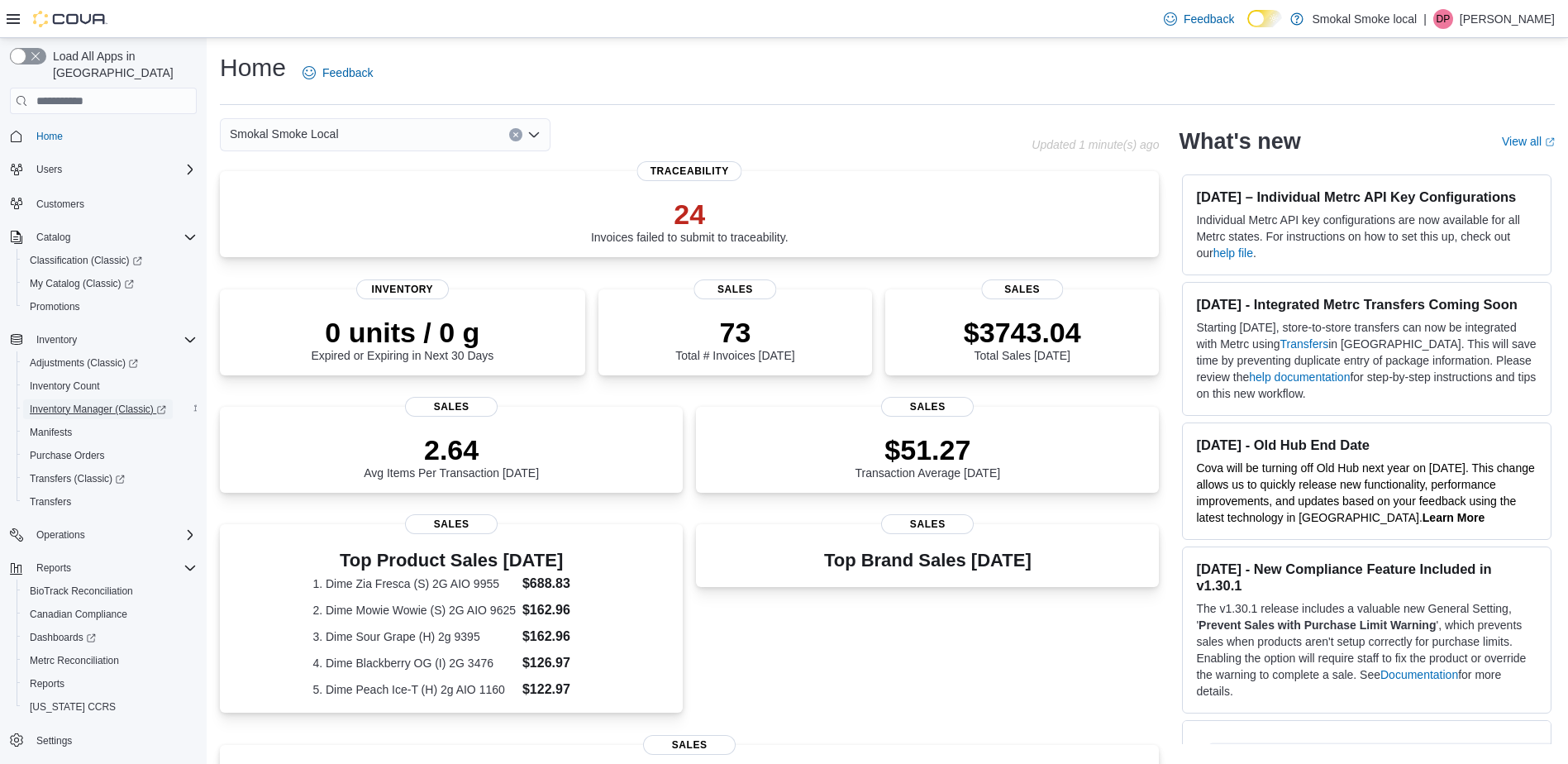
click at [120, 402] on span "Inventory Manager (Classic)" at bounding box center [97, 409] width 136 height 13
click at [394, 141] on div "Smokal Smoke Local" at bounding box center [385, 135] width 331 height 33
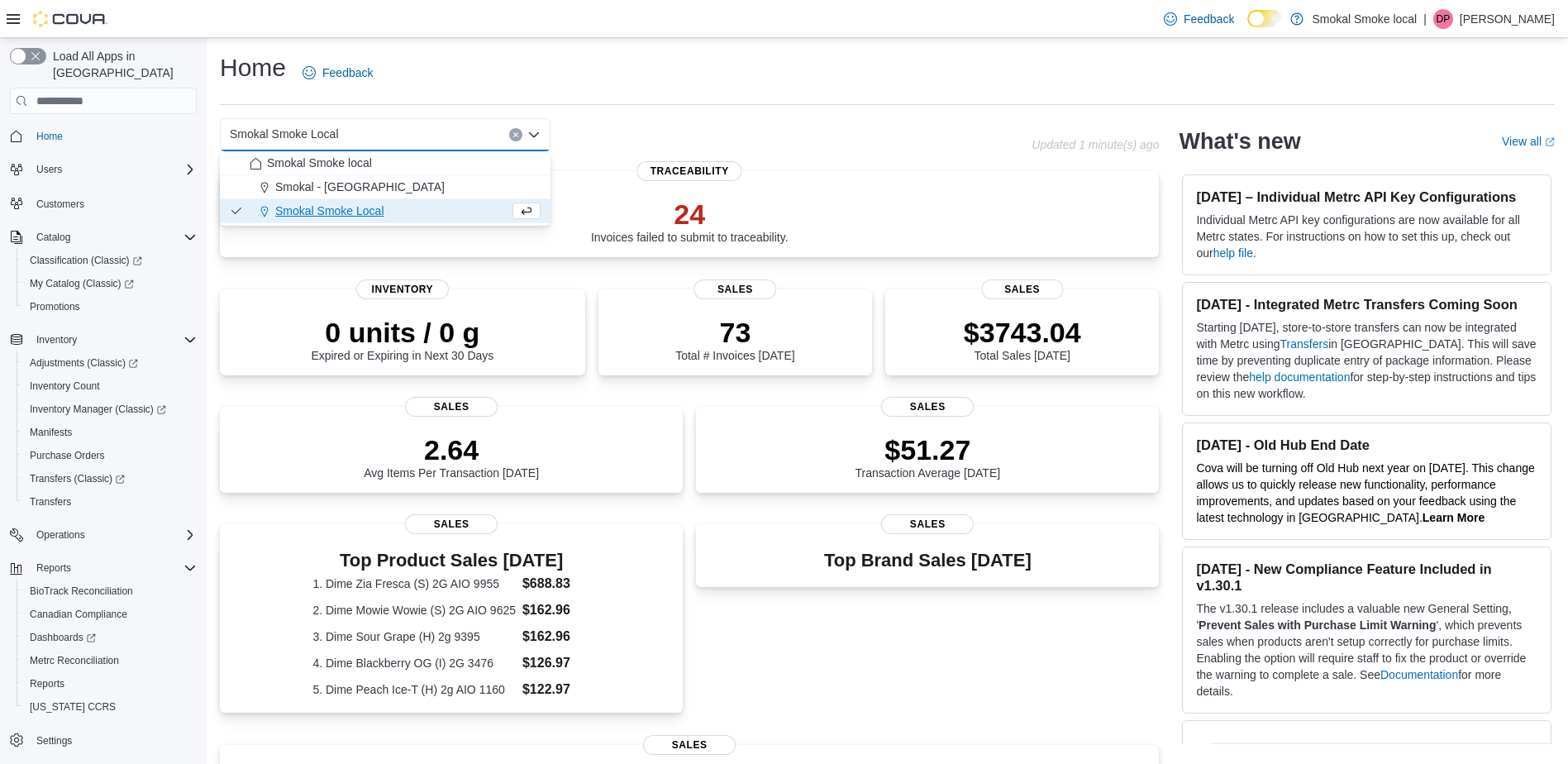
click at [874, 637] on div "Top Brand Sales Today Sales" at bounding box center [927, 624] width 463 height 200
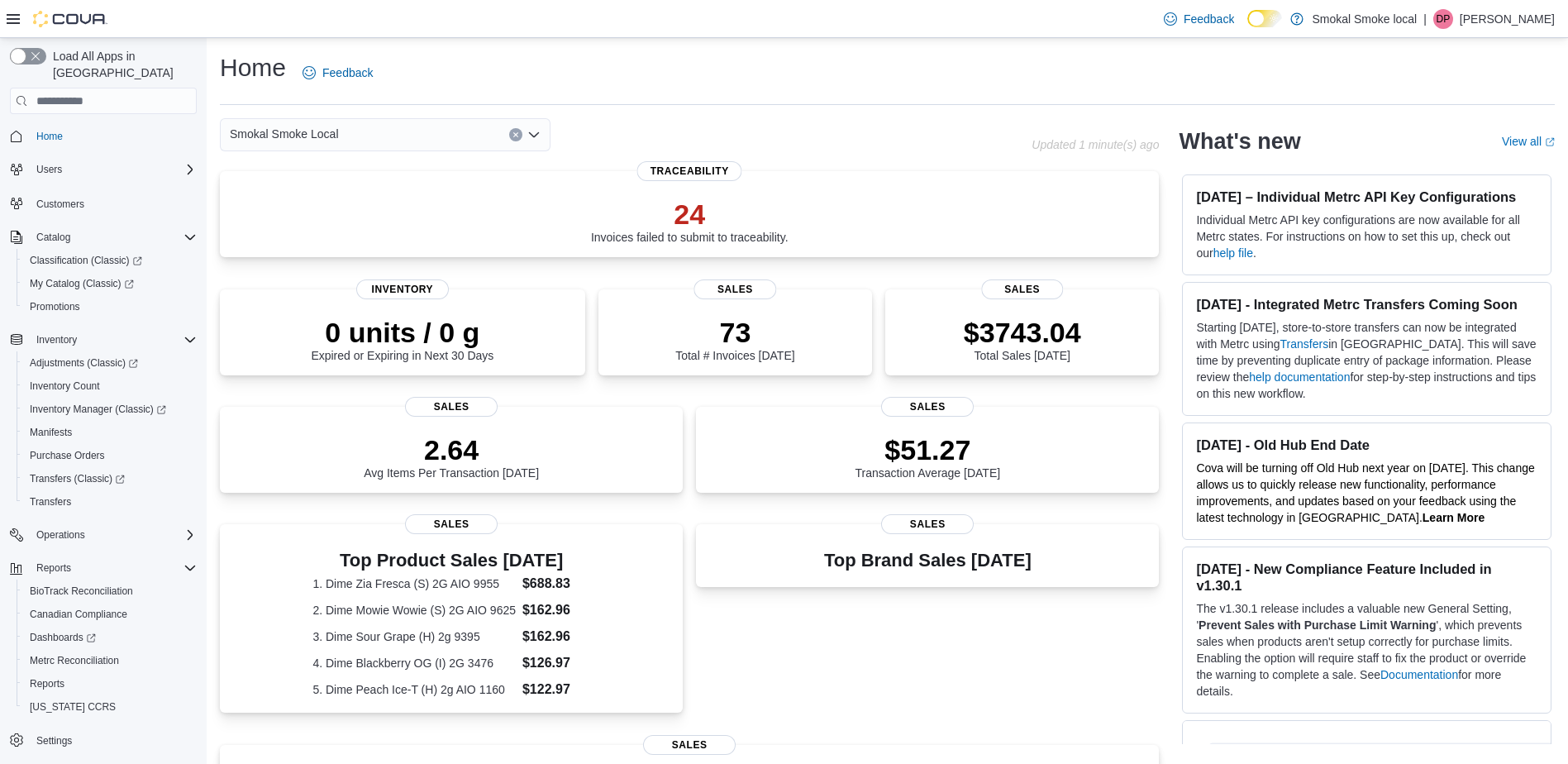
click at [380, 122] on div "Smokal Smoke Local" at bounding box center [385, 135] width 331 height 33
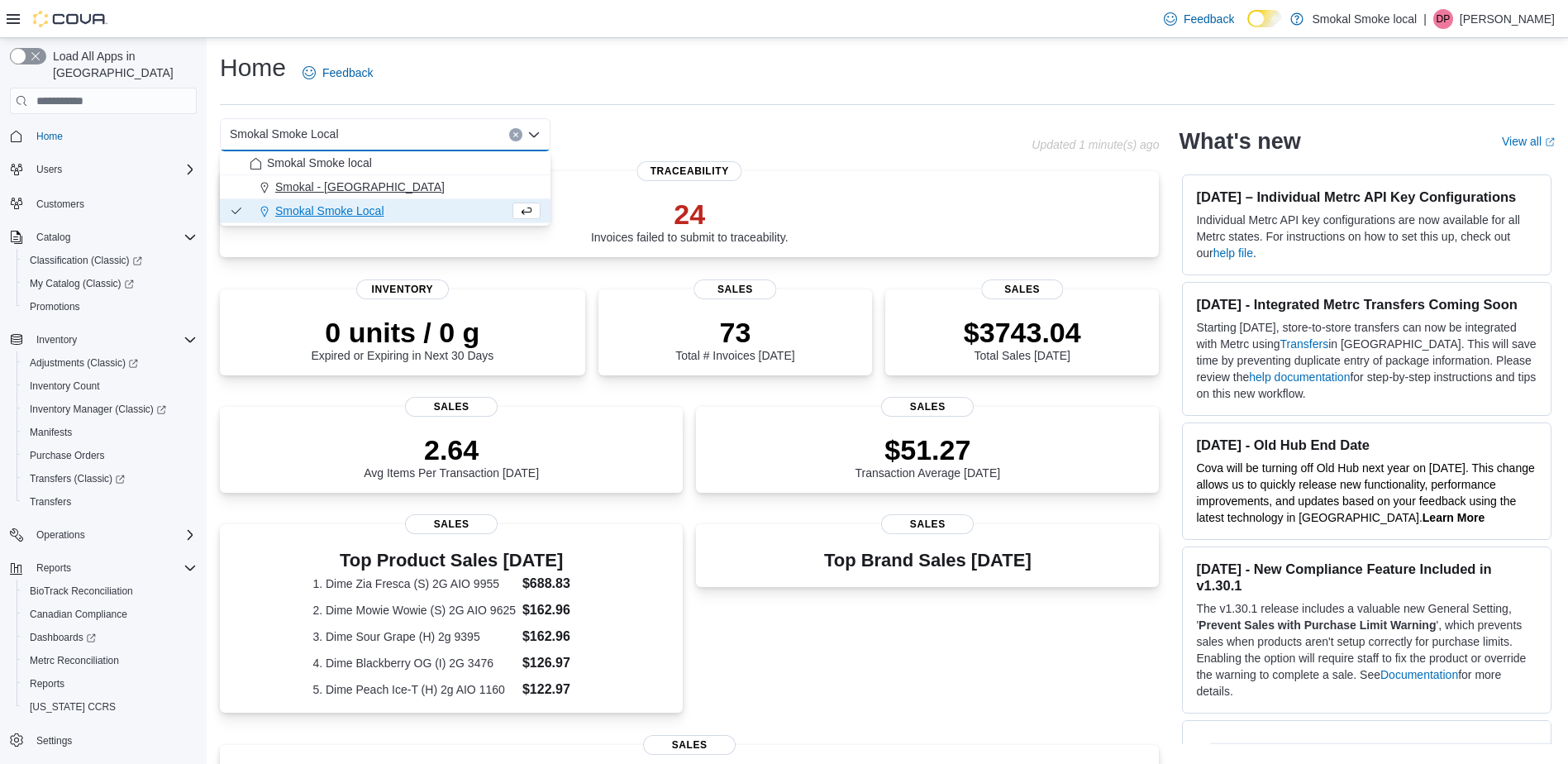
click at [384, 190] on div "Smokal - Socorro" at bounding box center [394, 186] width 291 height 17
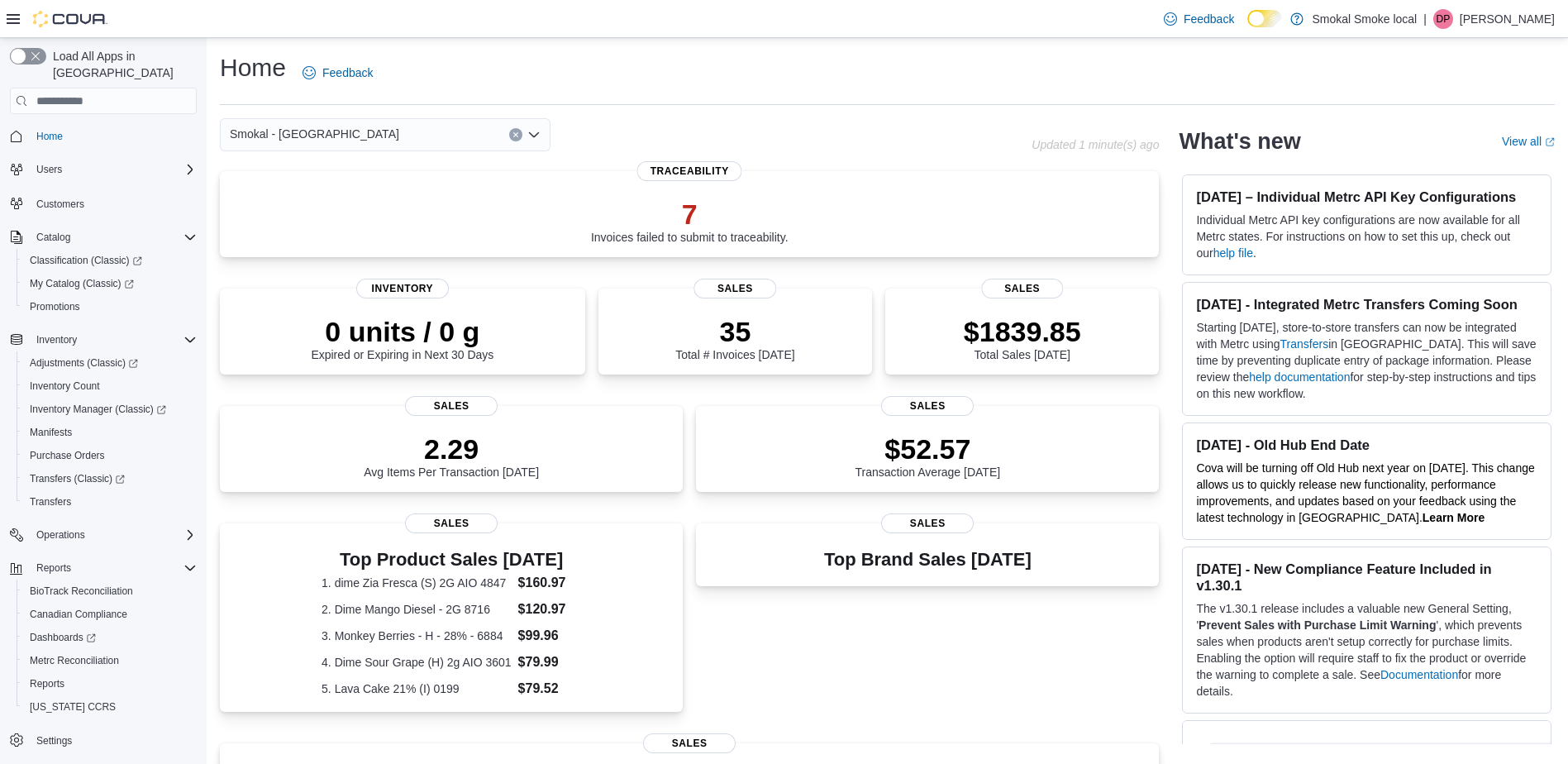
click at [520, 136] on button "Clear input" at bounding box center [515, 134] width 13 height 13
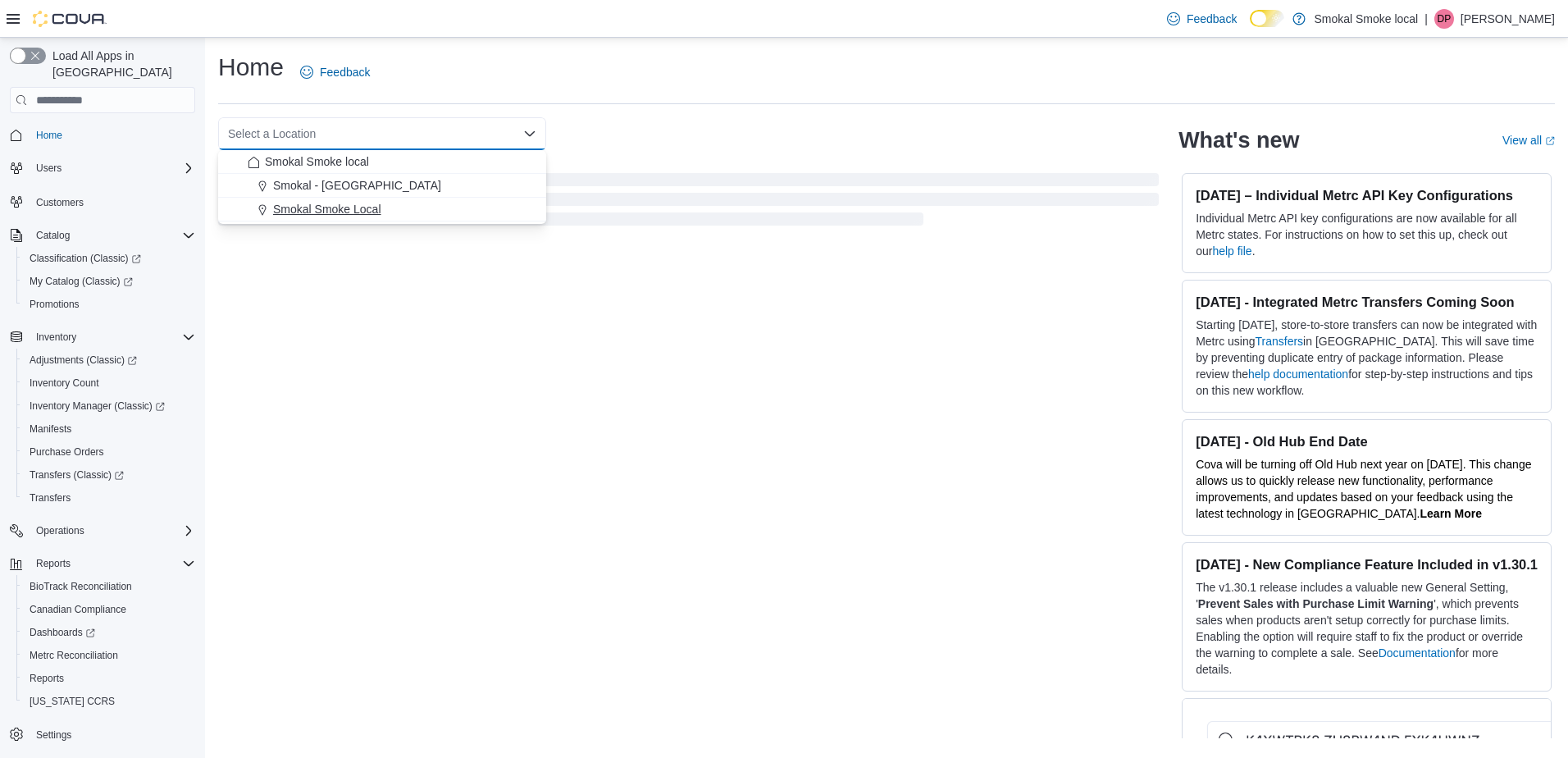
click at [363, 201] on span "Smokal Smoke Local" at bounding box center [328, 209] width 109 height 16
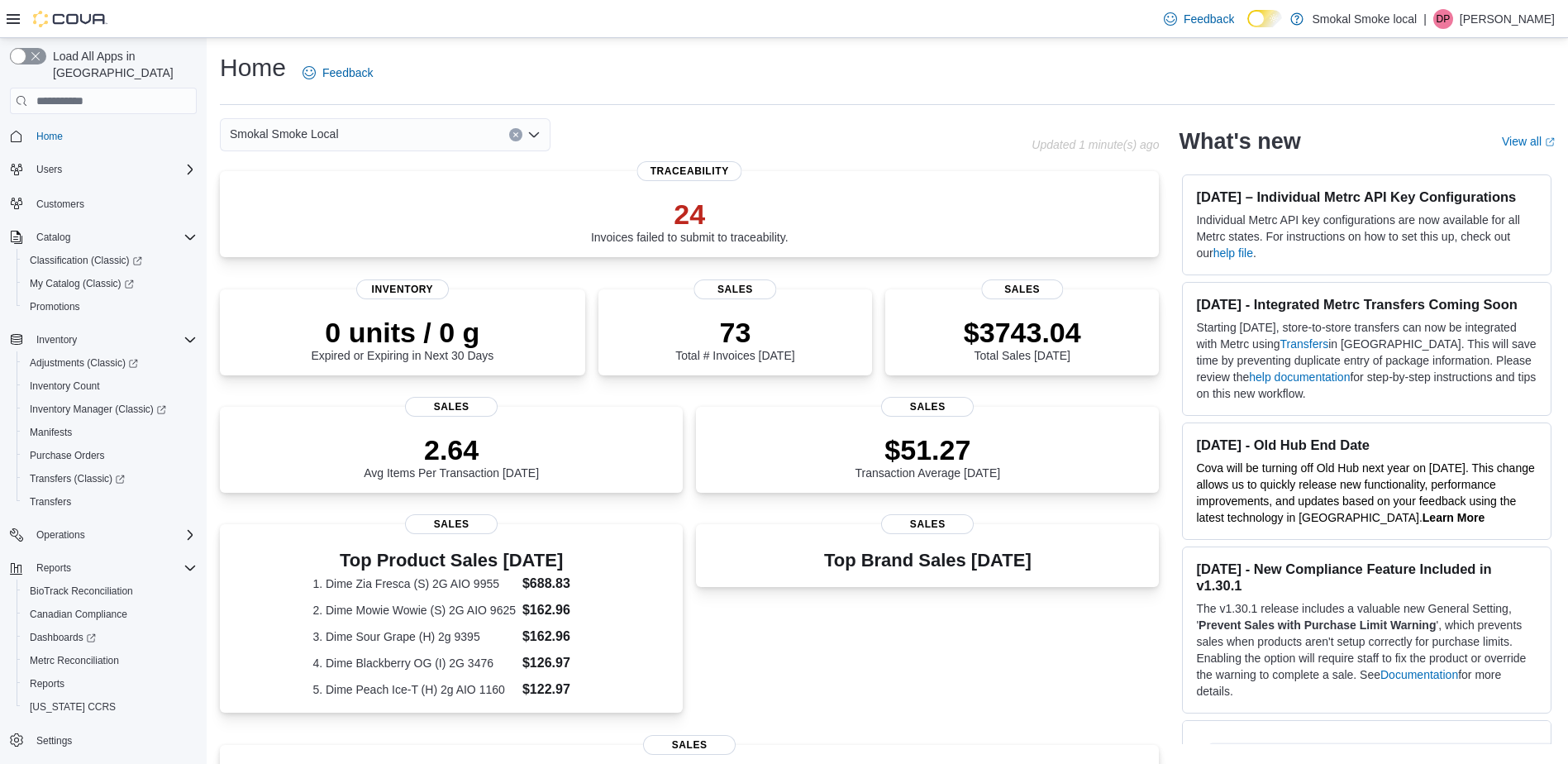
click at [910, 624] on div "Top Brand Sales Today Sales" at bounding box center [927, 624] width 463 height 200
click at [387, 136] on div "Smokal Smoke Local" at bounding box center [385, 135] width 331 height 33
click at [606, 139] on div "Smokal Smoke Local" at bounding box center [625, 135] width 811 height 33
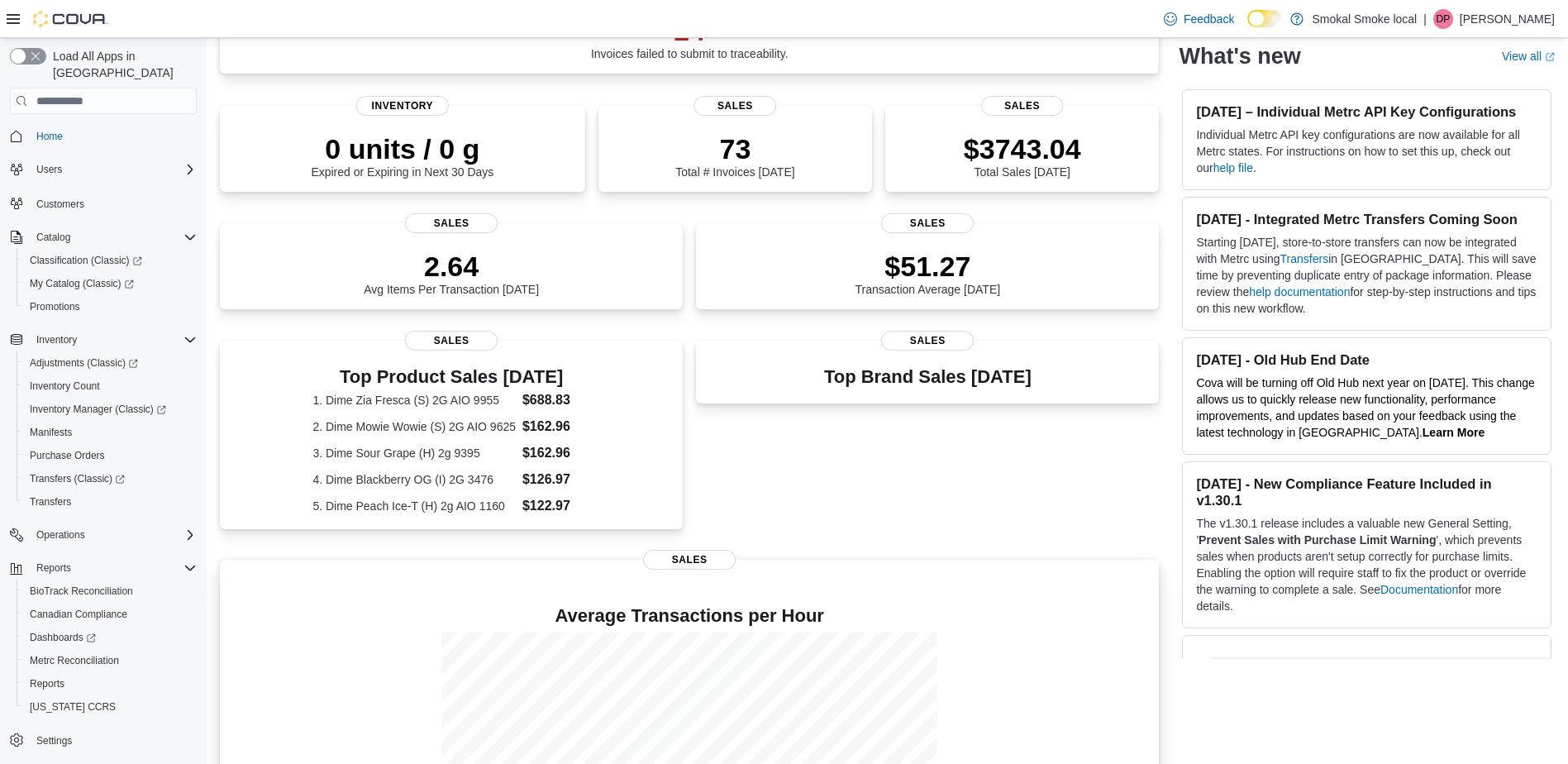
scroll to position [353, 0]
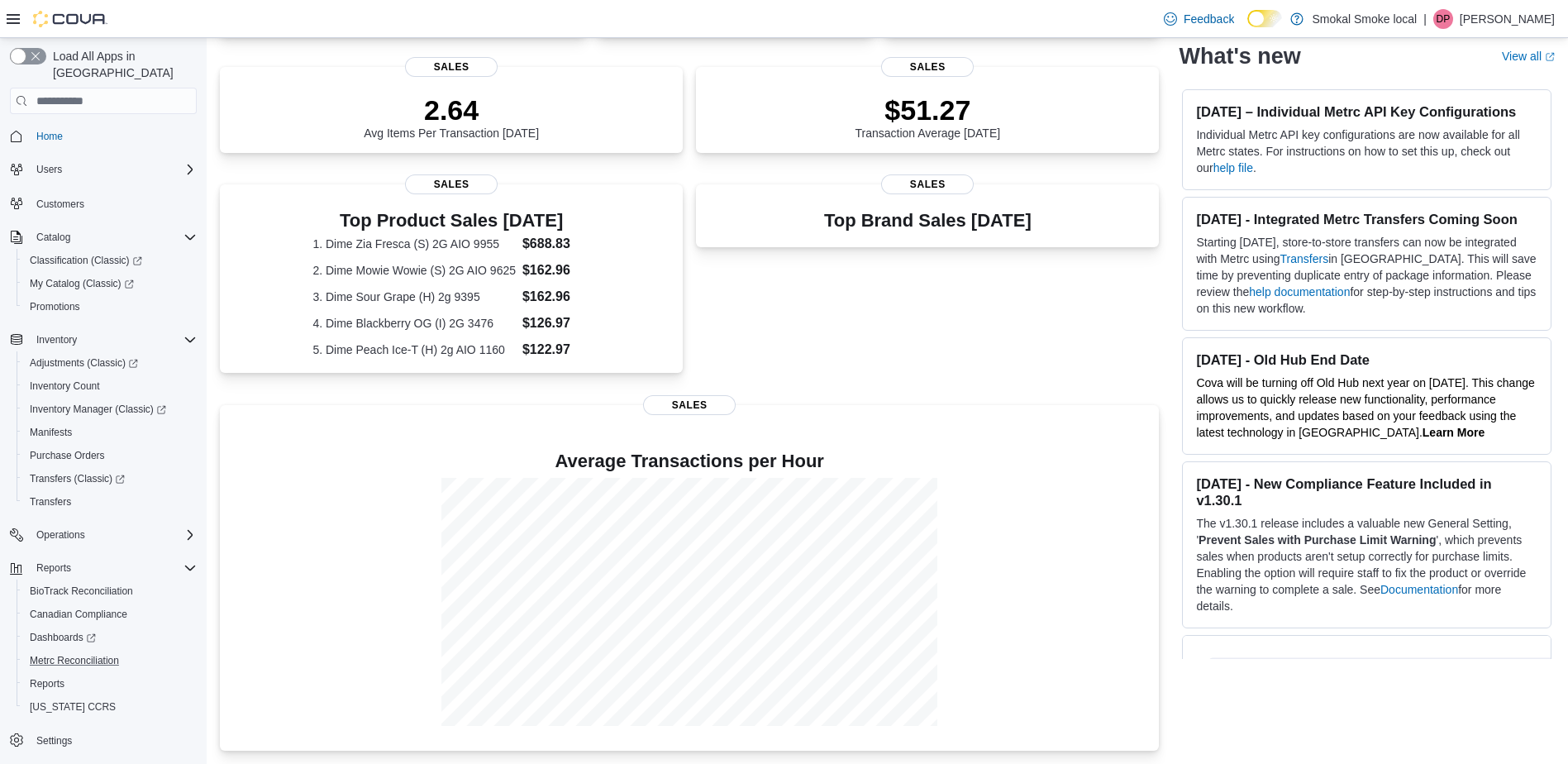
click at [65, 654] on button "Metrc Reconciliation" at bounding box center [109, 661] width 187 height 23
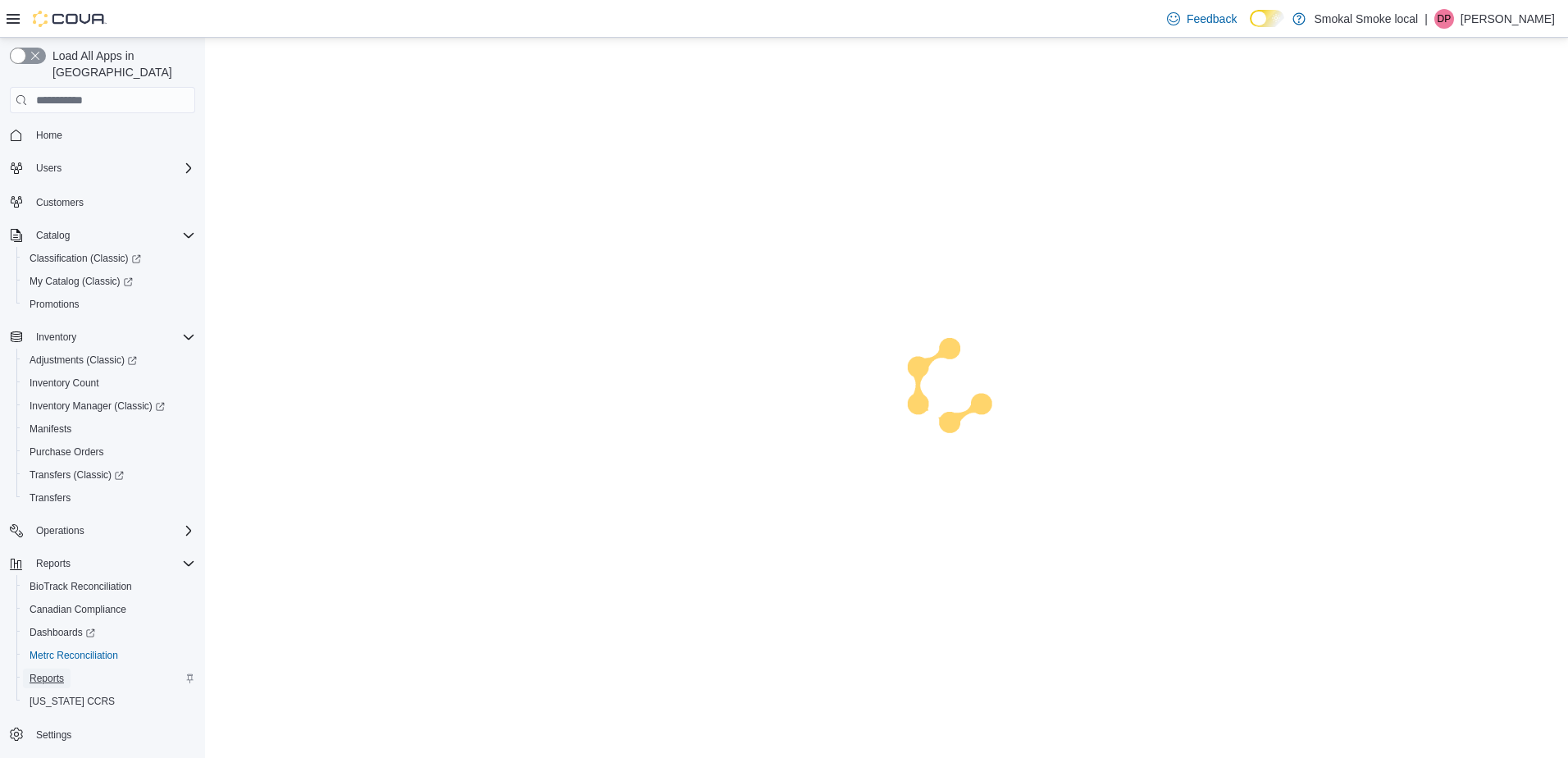
click at [54, 672] on span "Reports" at bounding box center [47, 678] width 34 height 13
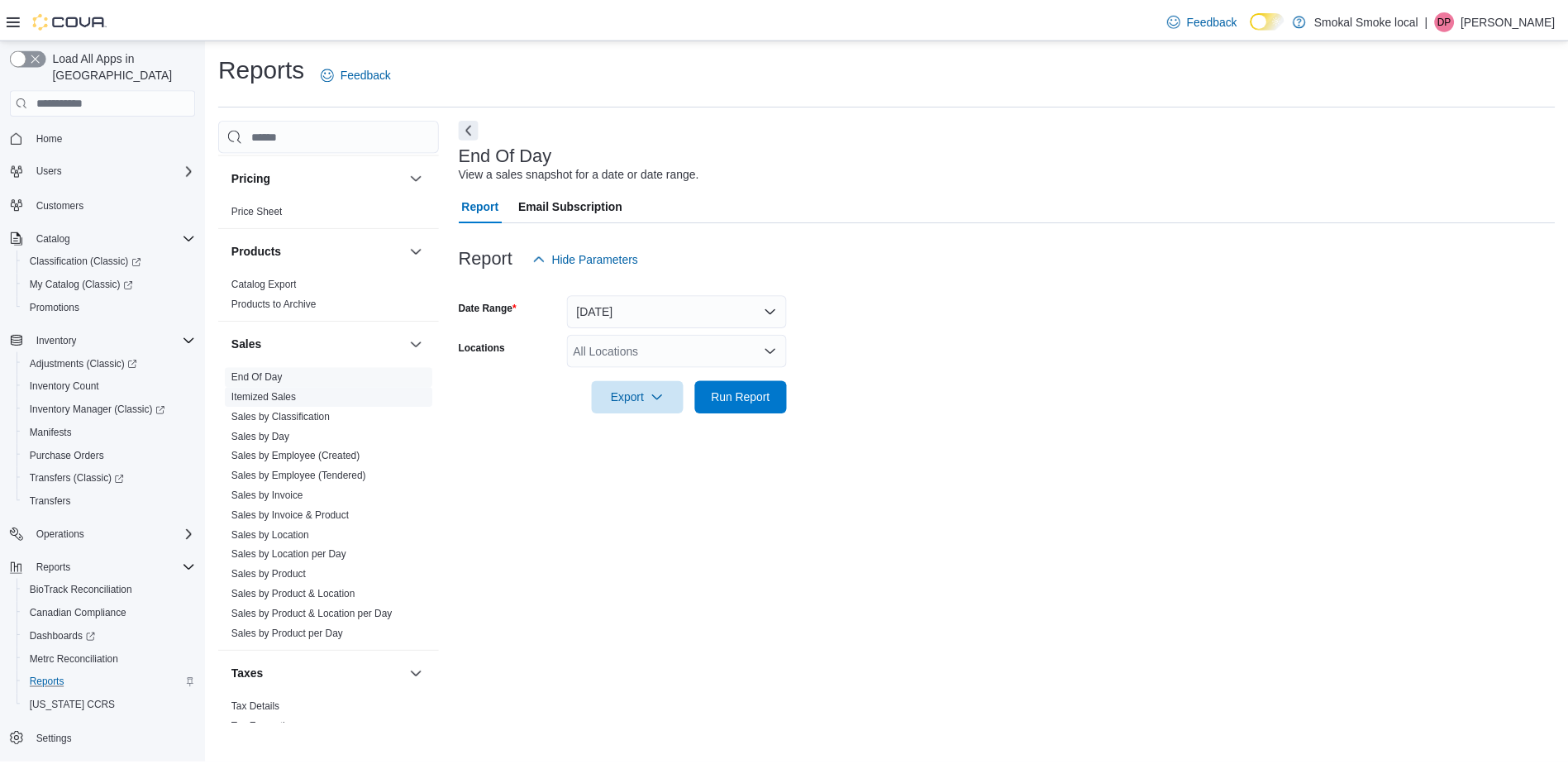
scroll to position [911, 0]
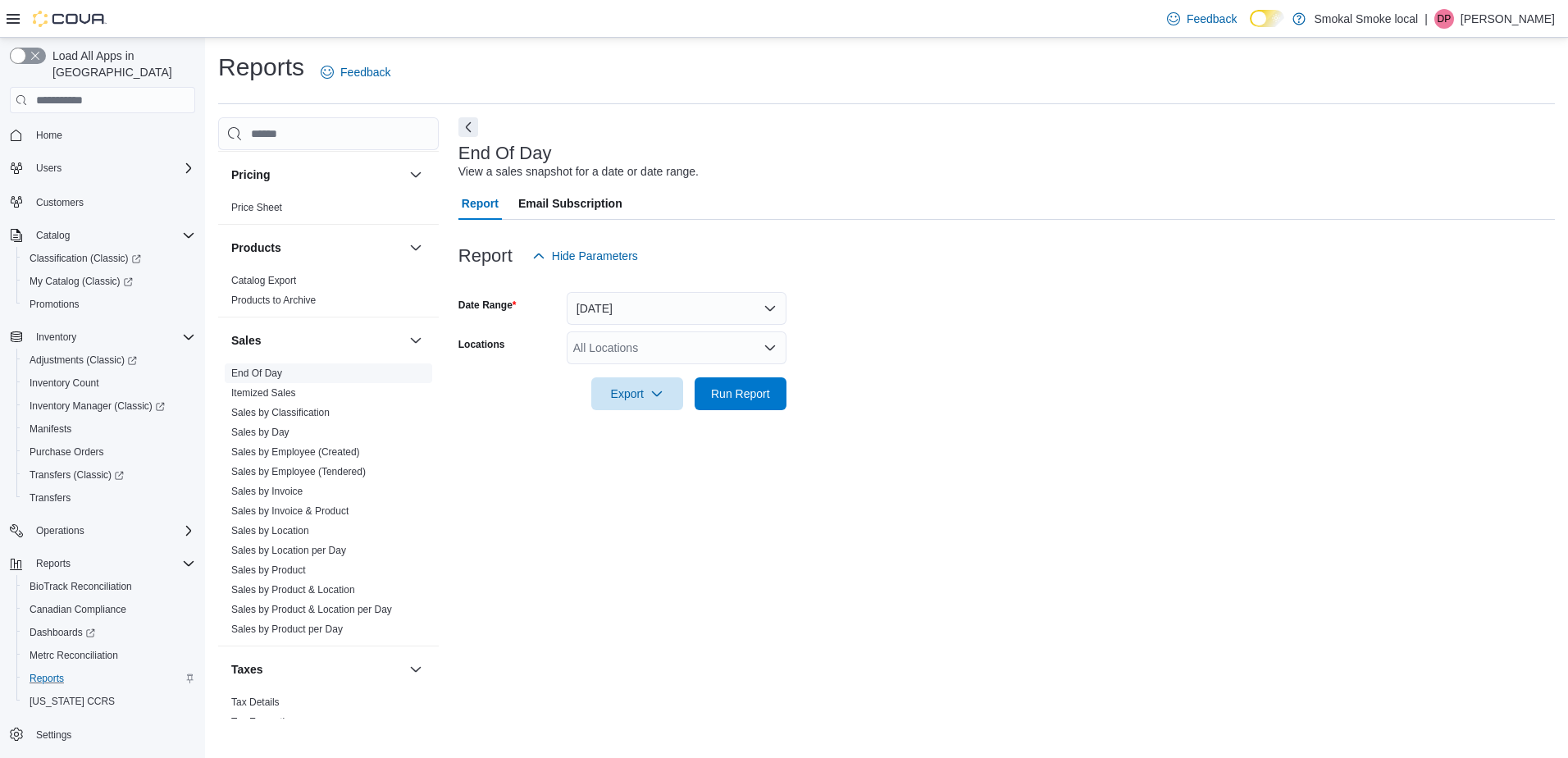
click at [264, 364] on span "End Of Day" at bounding box center [328, 373] width 208 height 20
click at [271, 369] on link "End Of Day" at bounding box center [256, 373] width 51 height 11
click at [616, 358] on div "All Locations" at bounding box center [676, 348] width 220 height 33
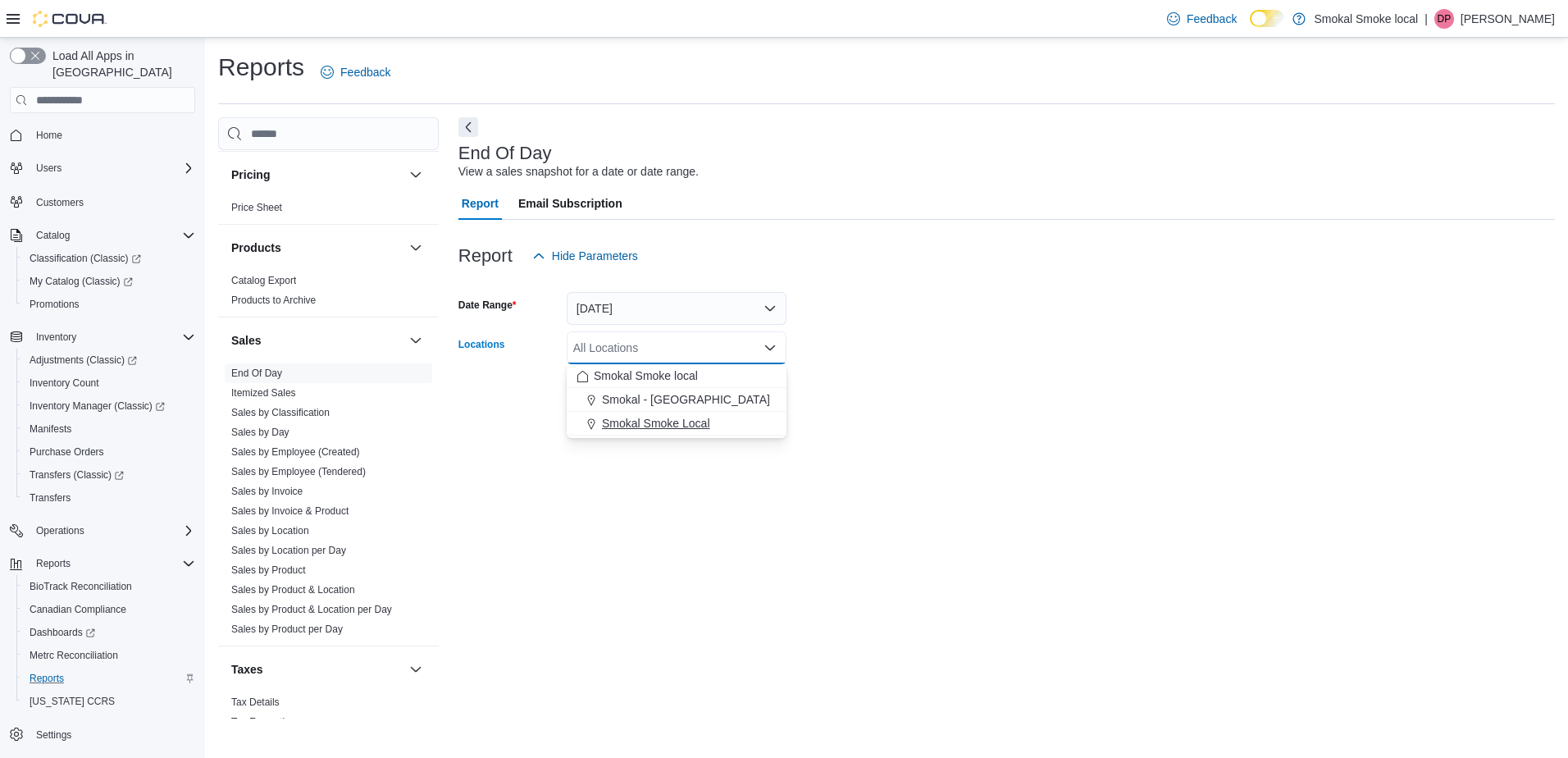
click at [661, 417] on span "Smokal Smoke Local" at bounding box center [656, 423] width 109 height 16
click at [742, 478] on div "End Of Day View a sales snapshot for a date or date range. Report Email Subscri…" at bounding box center [1007, 417] width 1096 height 601
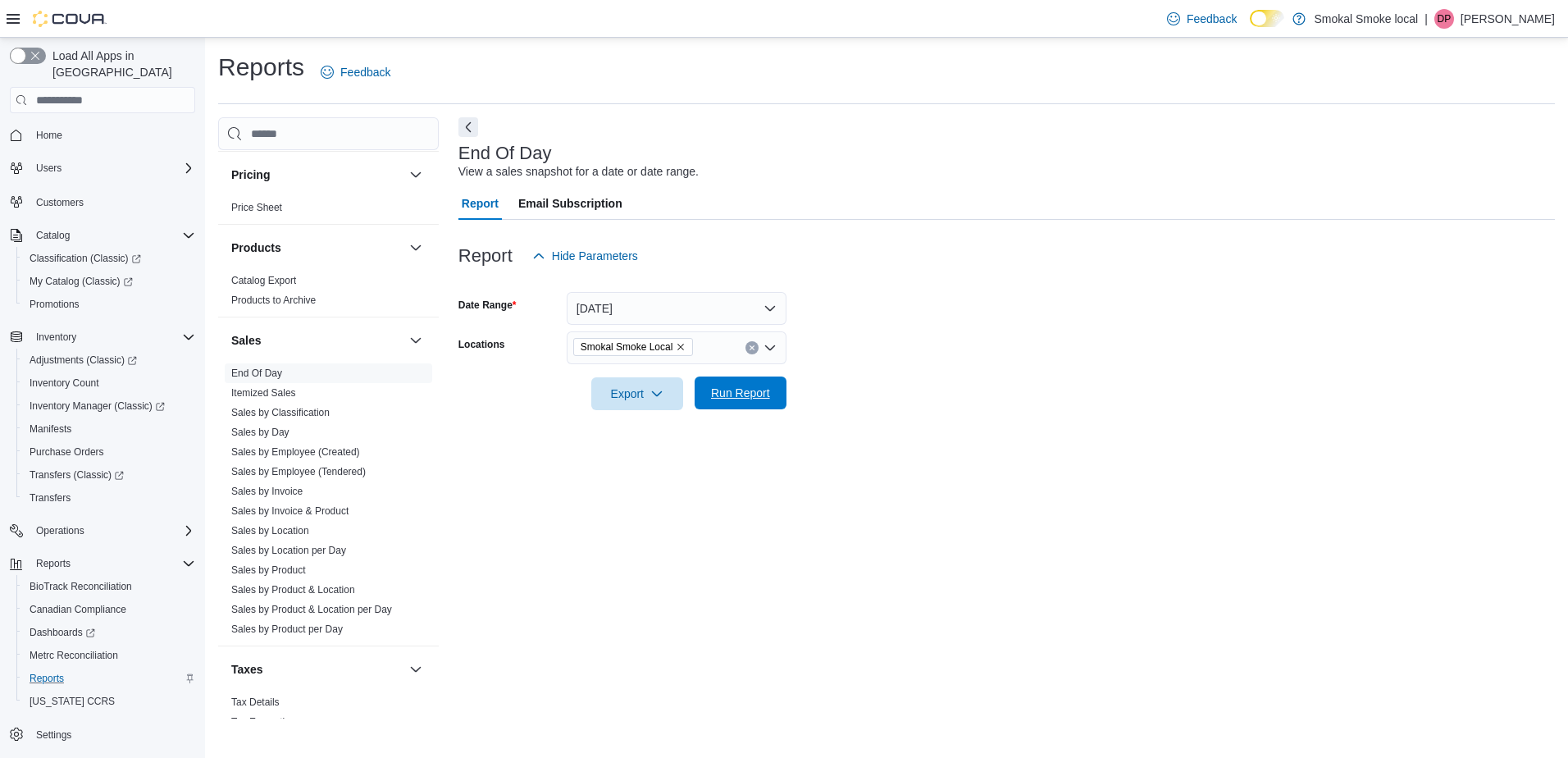
click at [742, 389] on span "Run Report" at bounding box center [740, 392] width 59 height 16
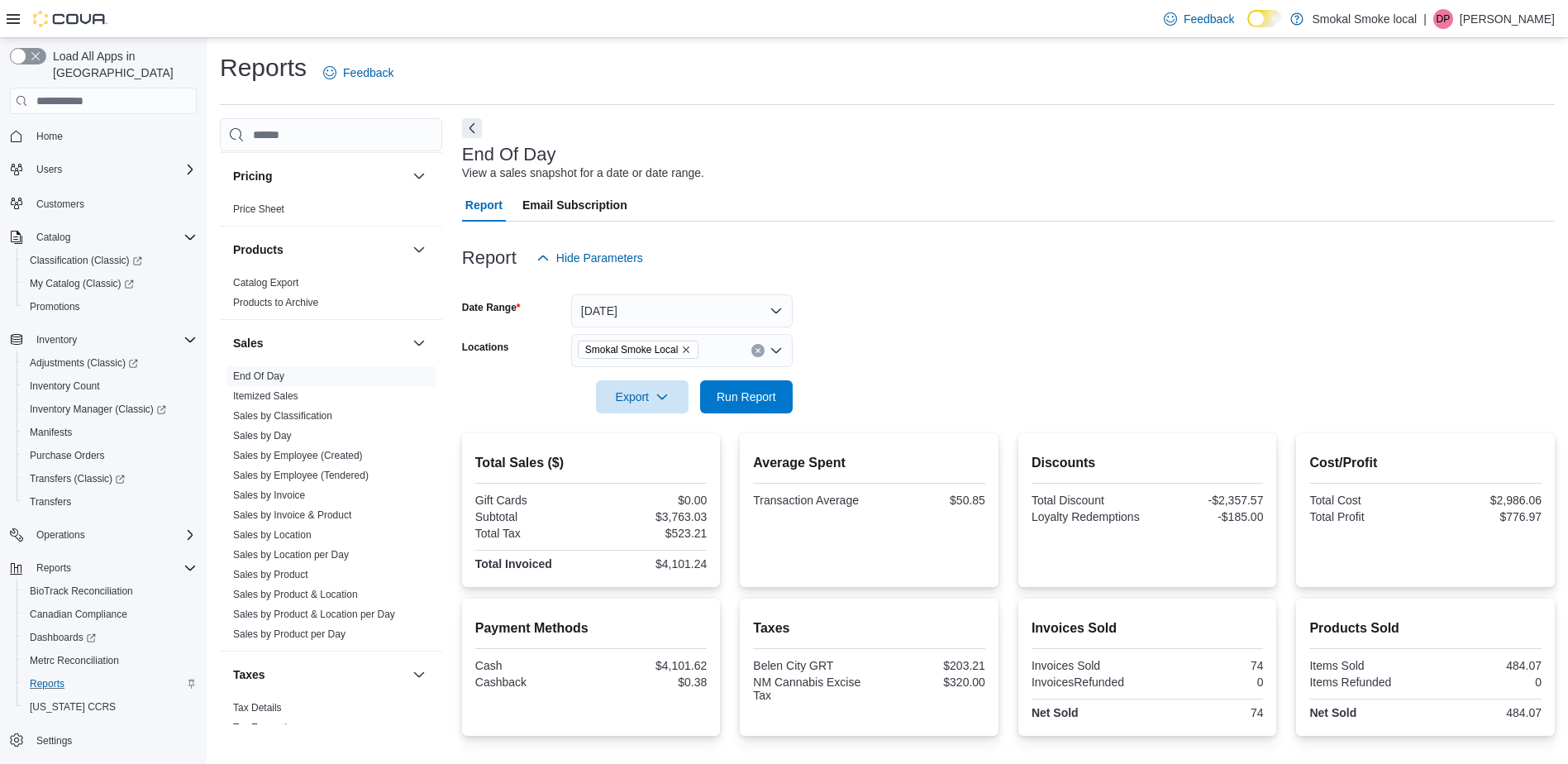
click at [763, 349] on button "Clear input" at bounding box center [758, 350] width 13 height 13
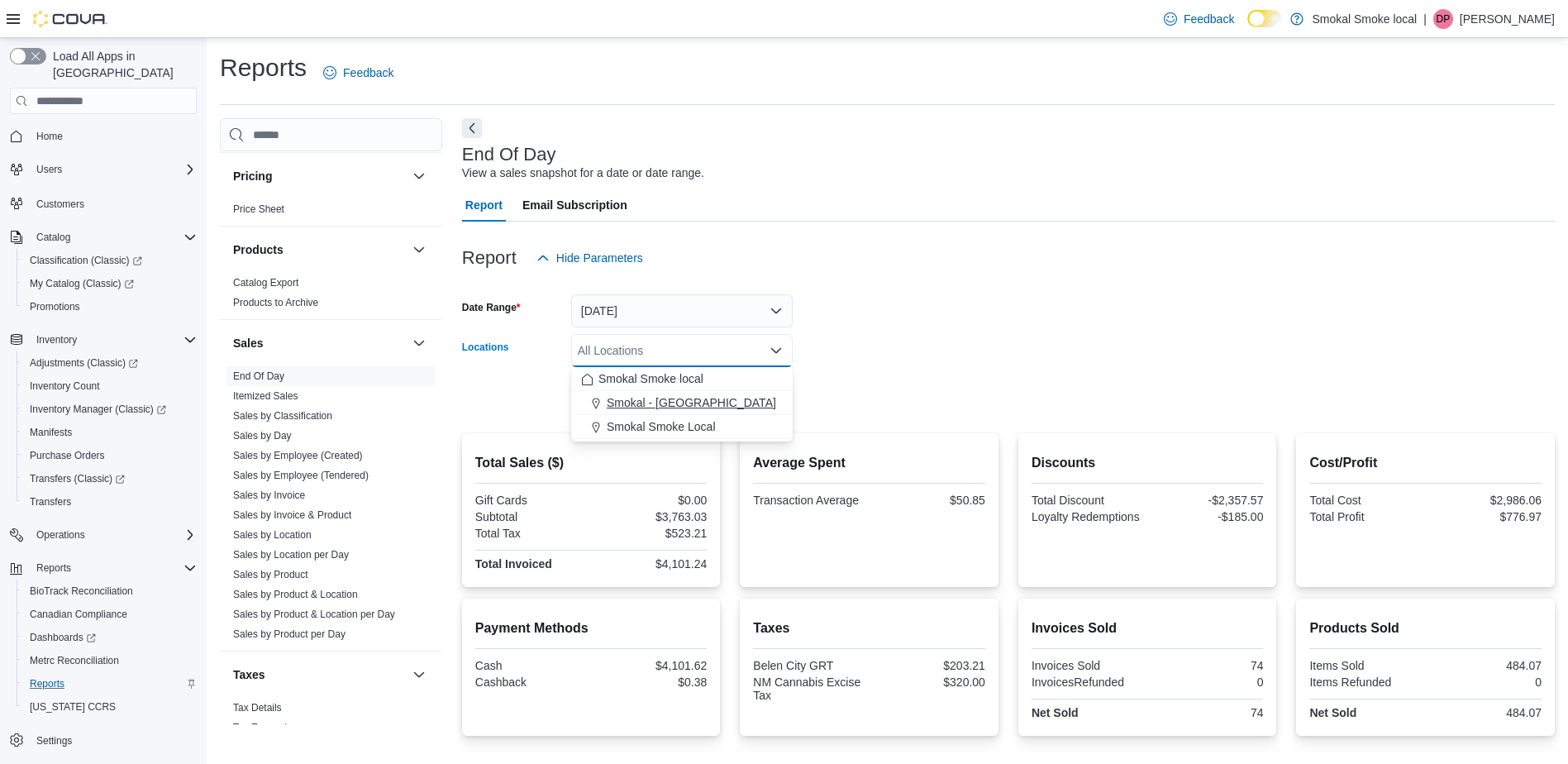
click at [702, 400] on div "Smokal - Socorro" at bounding box center [682, 402] width 202 height 17
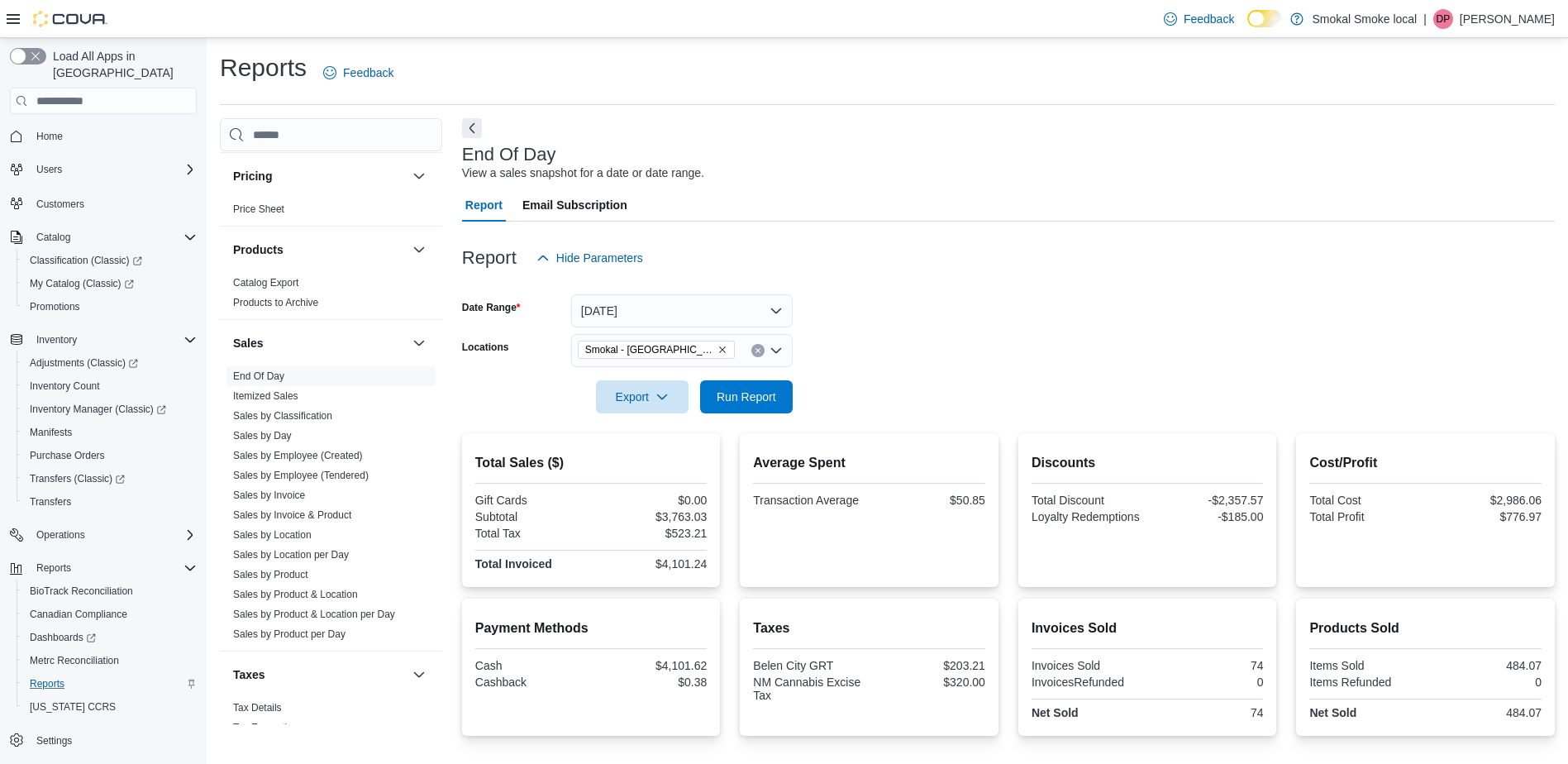
click at [771, 462] on h2 "Average Spent" at bounding box center [869, 462] width 232 height 20
click at [736, 399] on span "Run Report" at bounding box center [746, 395] width 59 height 17
click at [755, 345] on button "Clear input" at bounding box center [758, 350] width 13 height 13
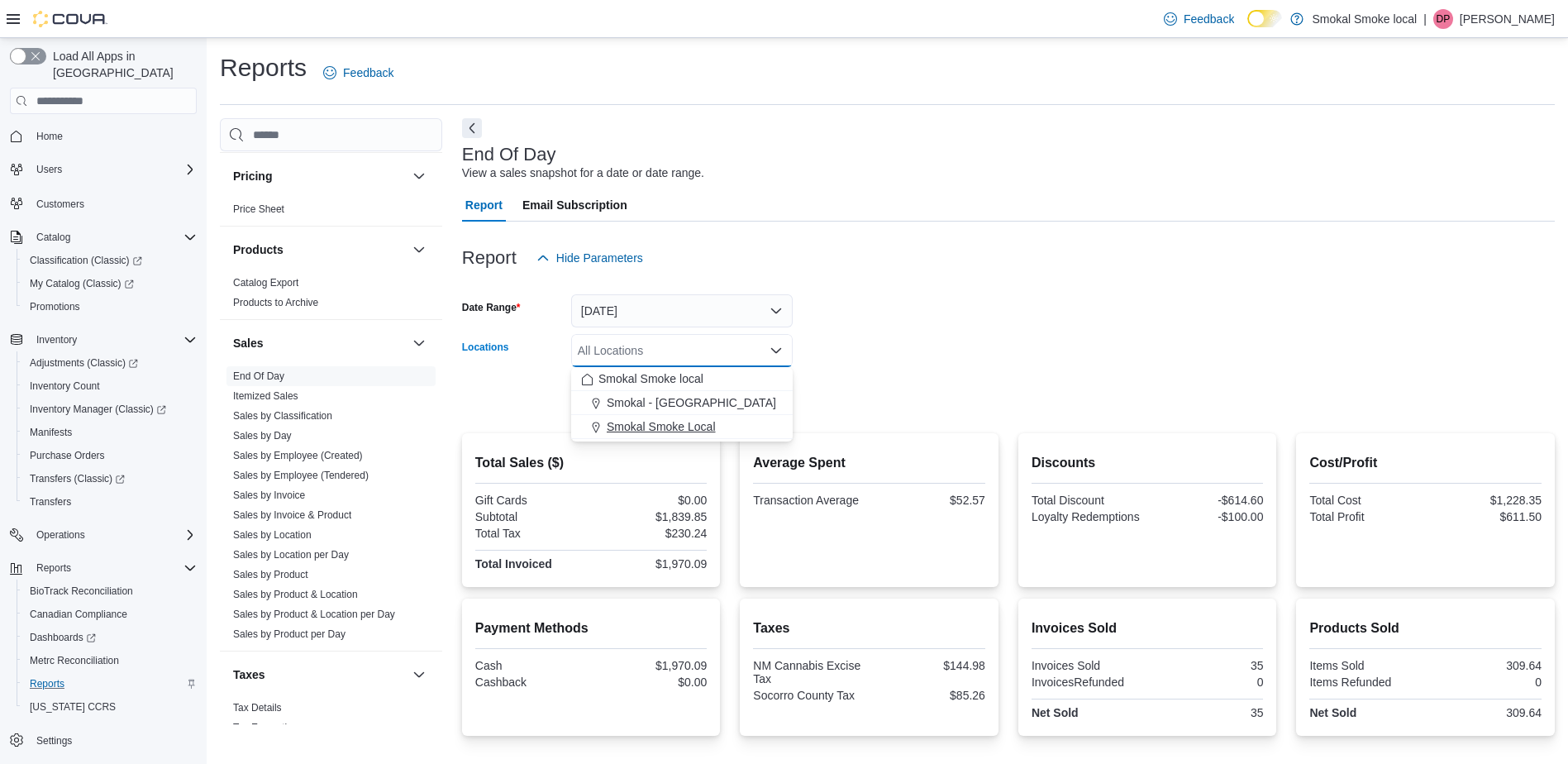
click at [691, 419] on span "Smokal Smoke Local" at bounding box center [661, 426] width 109 height 17
click at [819, 429] on div at bounding box center [1009, 423] width 1093 height 20
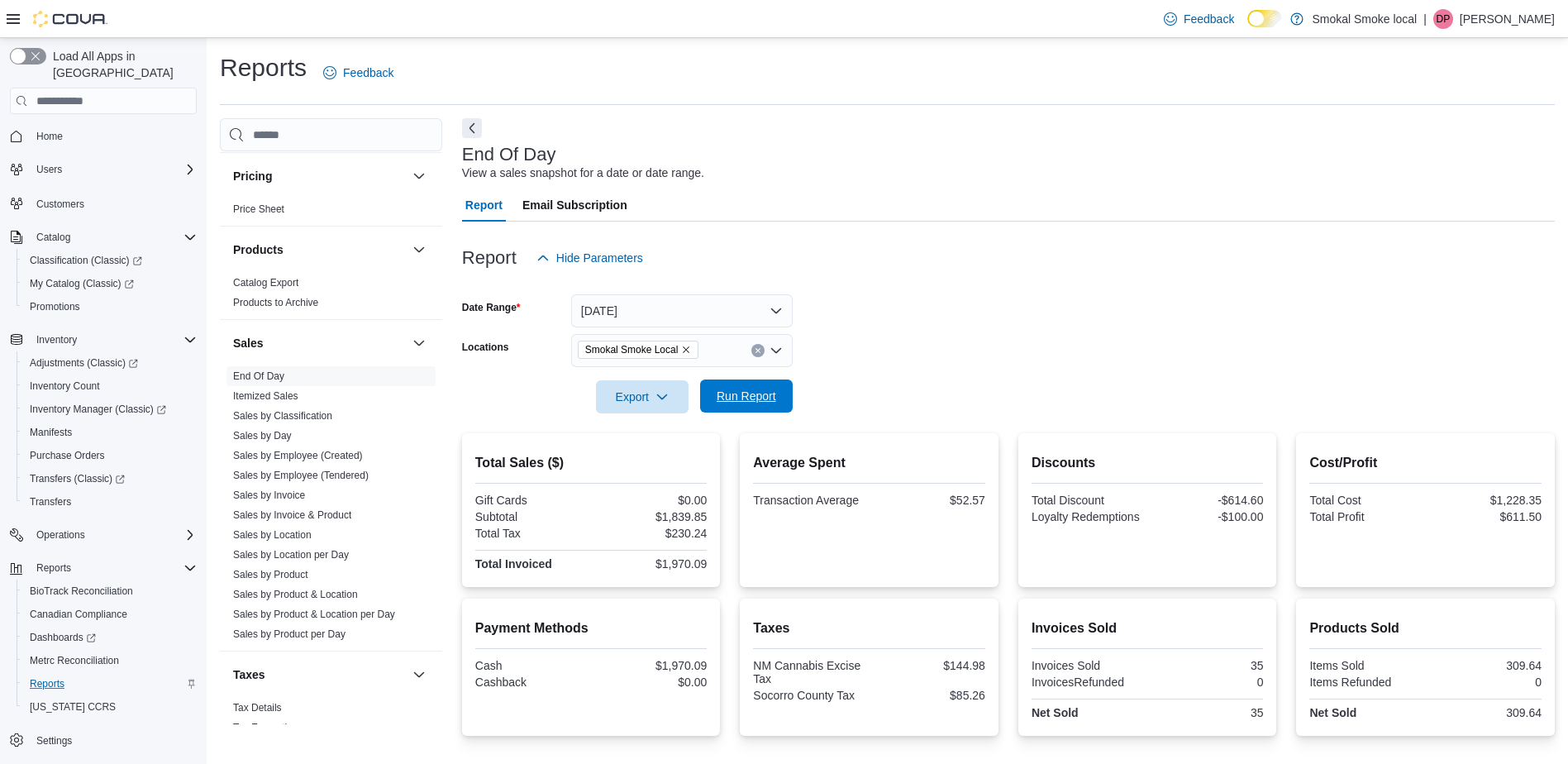
click at [752, 396] on span "Run Report" at bounding box center [746, 395] width 59 height 17
click at [730, 398] on span "Run Report" at bounding box center [746, 395] width 59 height 17
click at [761, 350] on button "Clear input" at bounding box center [758, 350] width 13 height 13
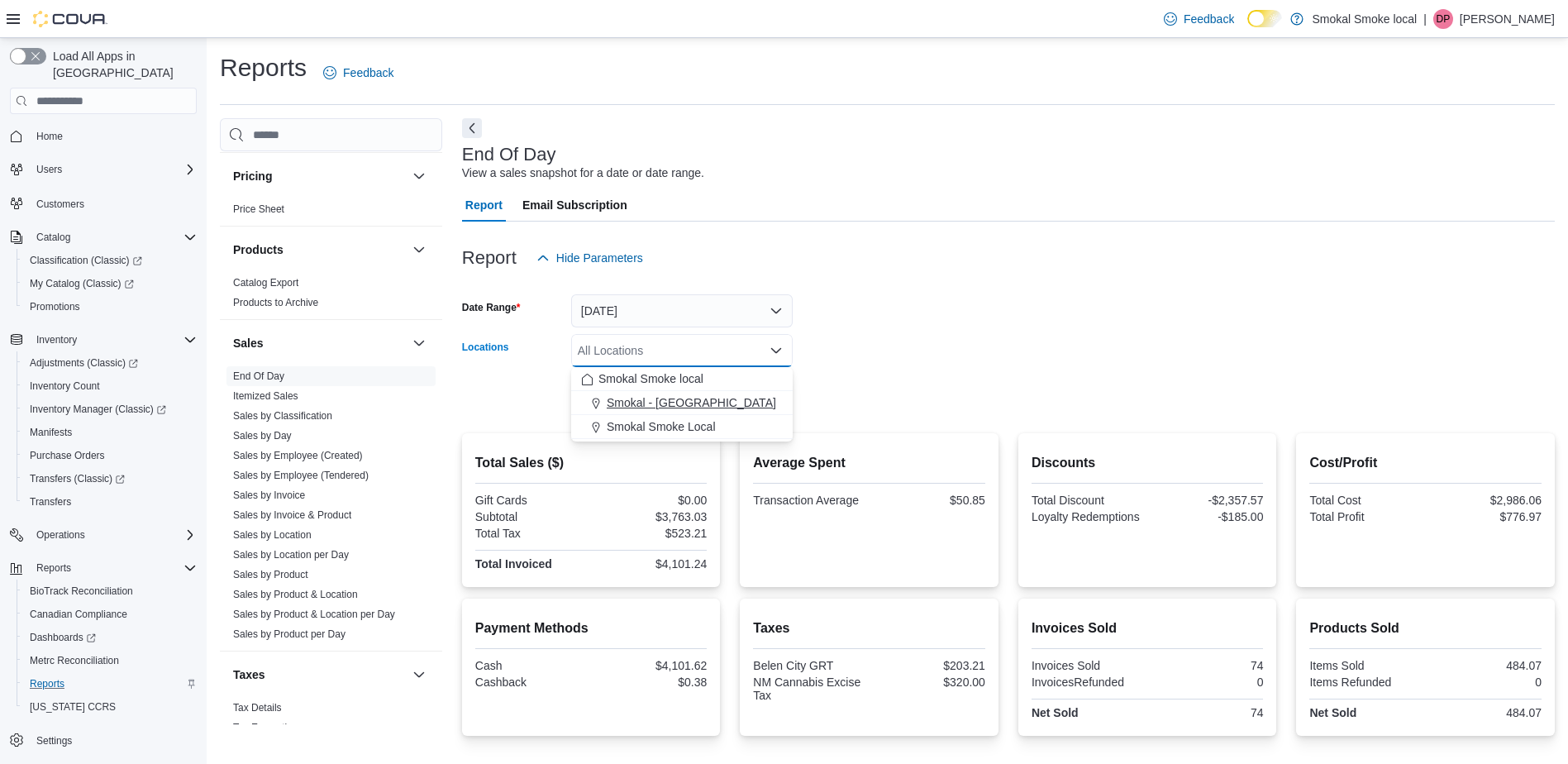
click at [691, 405] on span "Smokal - Socorro" at bounding box center [691, 402] width 169 height 17
click at [759, 355] on button "Clear input" at bounding box center [758, 350] width 13 height 13
click at [716, 420] on div "Smokal Smoke Local" at bounding box center [682, 426] width 202 height 17
click at [862, 419] on div at bounding box center [1009, 423] width 1093 height 20
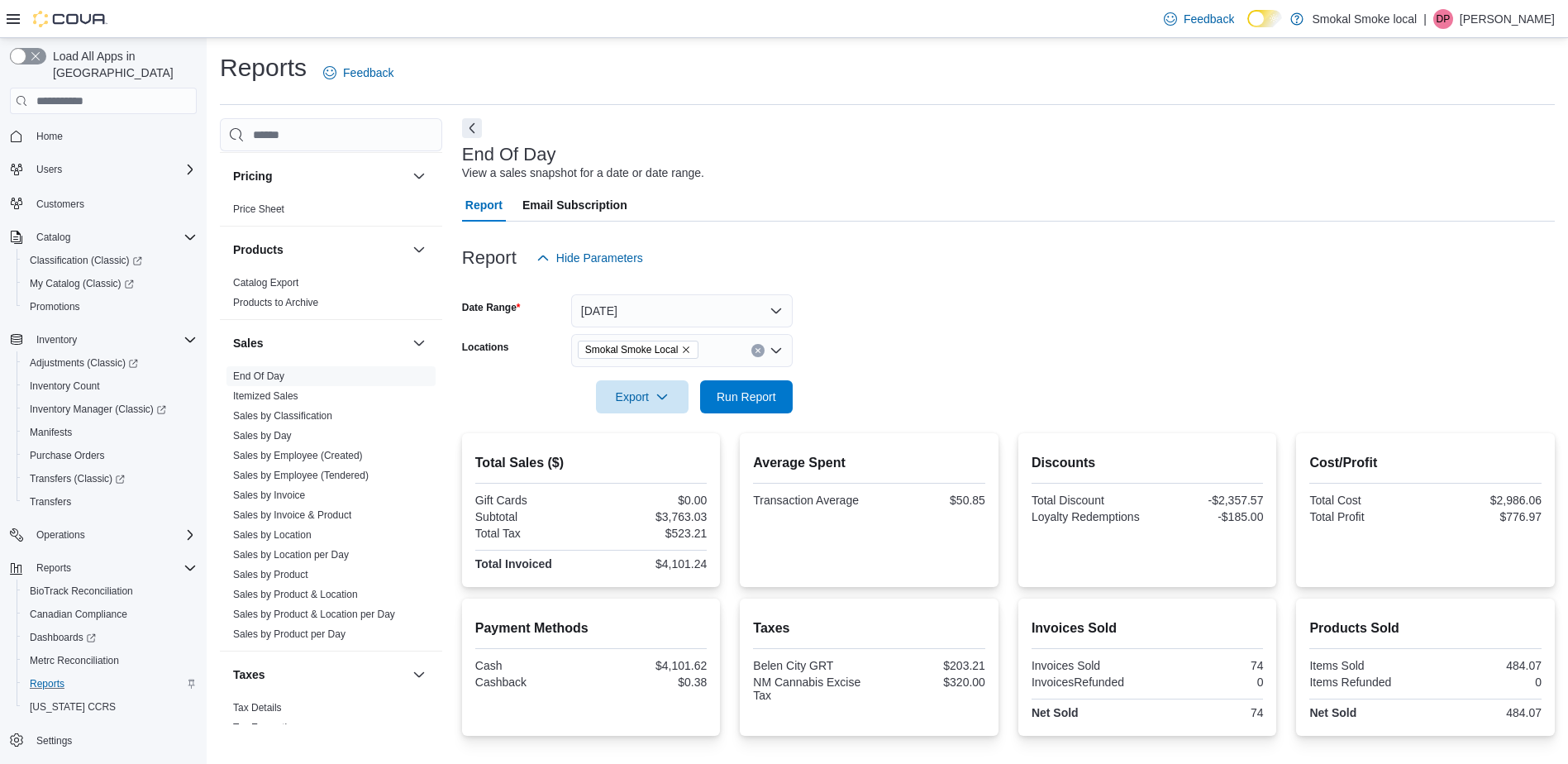
click at [785, 415] on div at bounding box center [1009, 423] width 1093 height 20
click at [768, 402] on span "Run Report" at bounding box center [746, 395] width 59 height 17
click at [749, 401] on span "Run Report" at bounding box center [746, 395] width 59 height 17
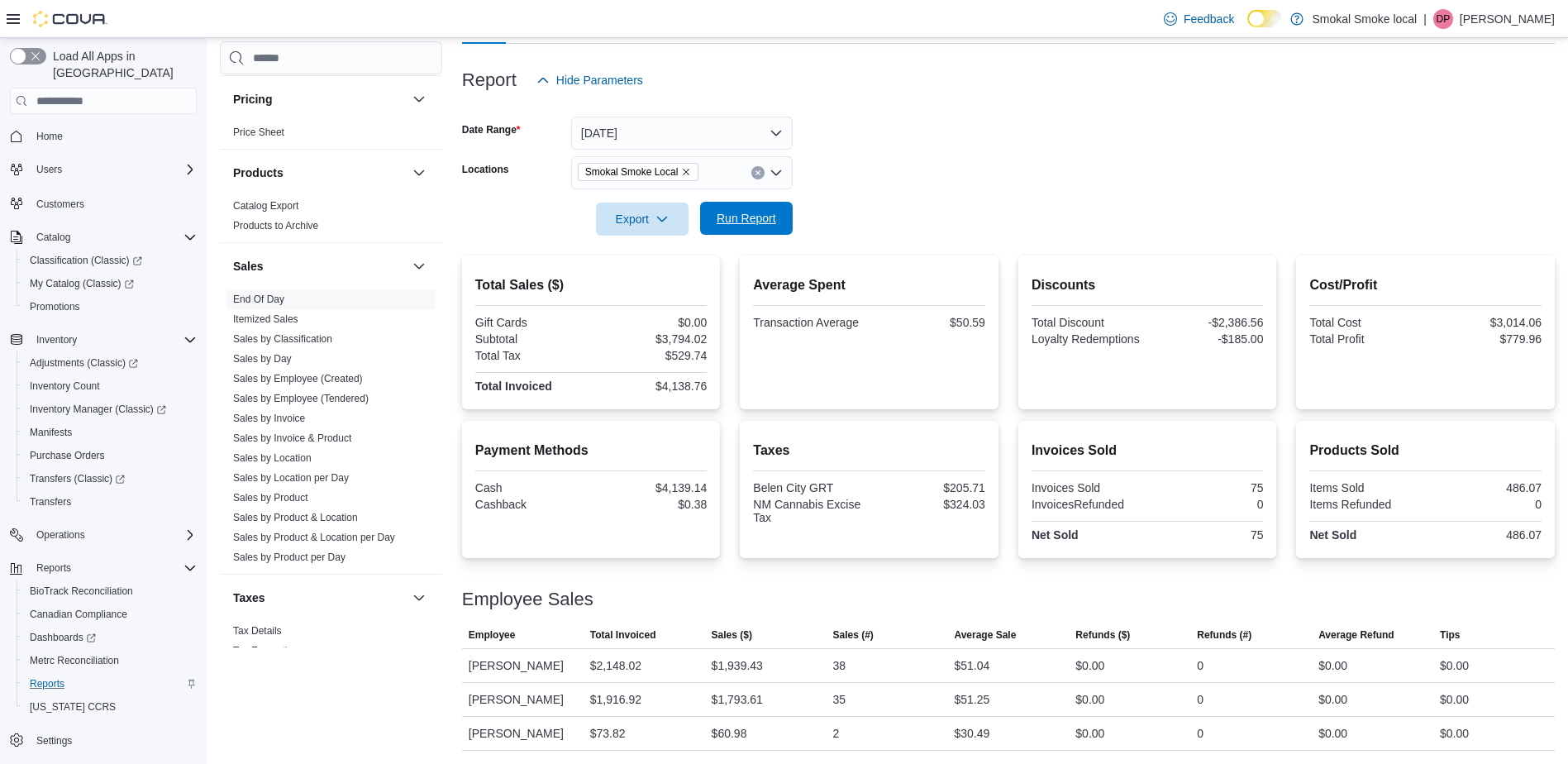
click at [725, 206] on span "Run Report" at bounding box center [746, 218] width 73 height 33
click at [758, 171] on icon "Clear input" at bounding box center [757, 173] width 4 height 4
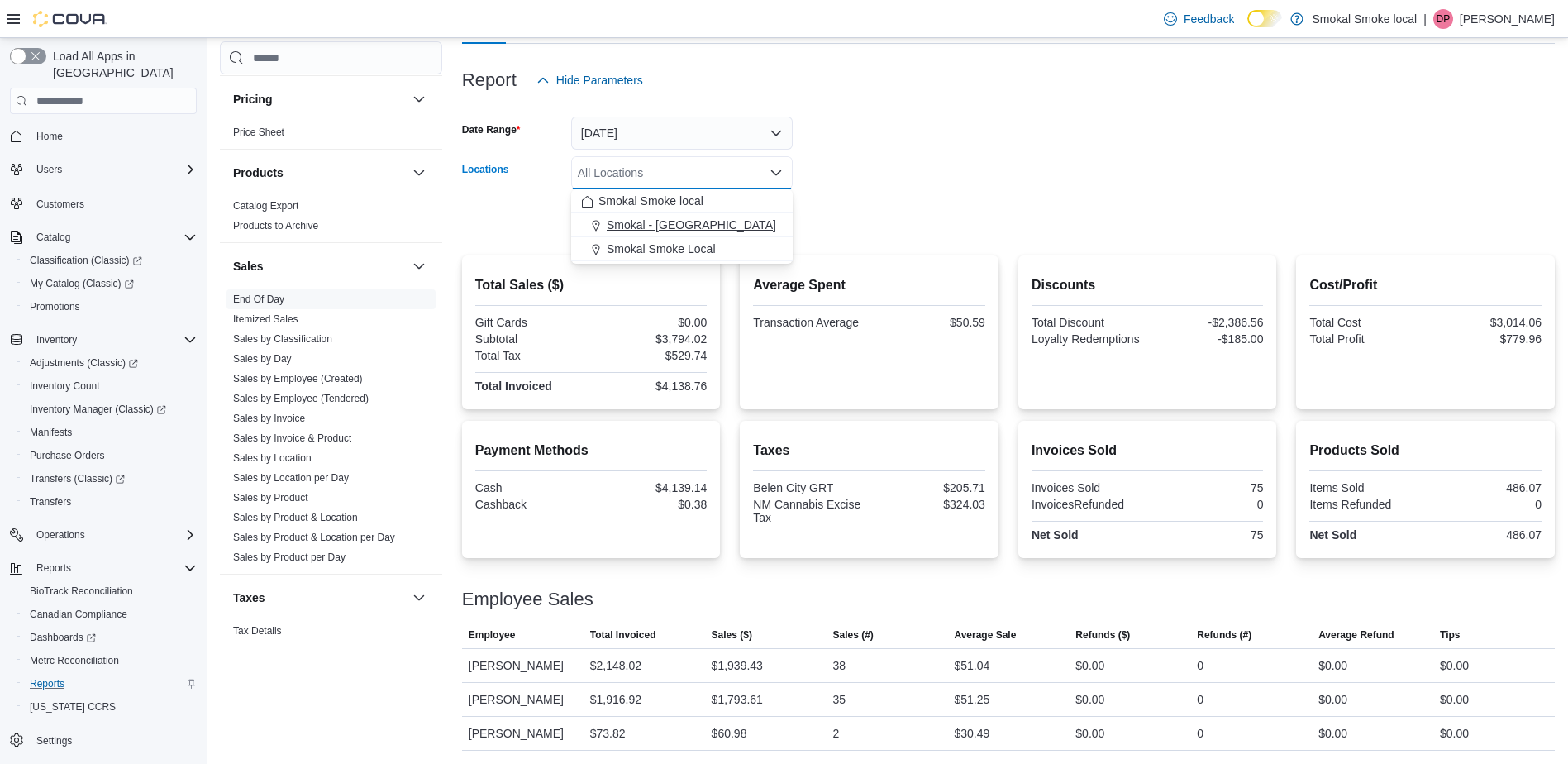
click at [666, 217] on span "Smokal - Socorro" at bounding box center [691, 224] width 169 height 17
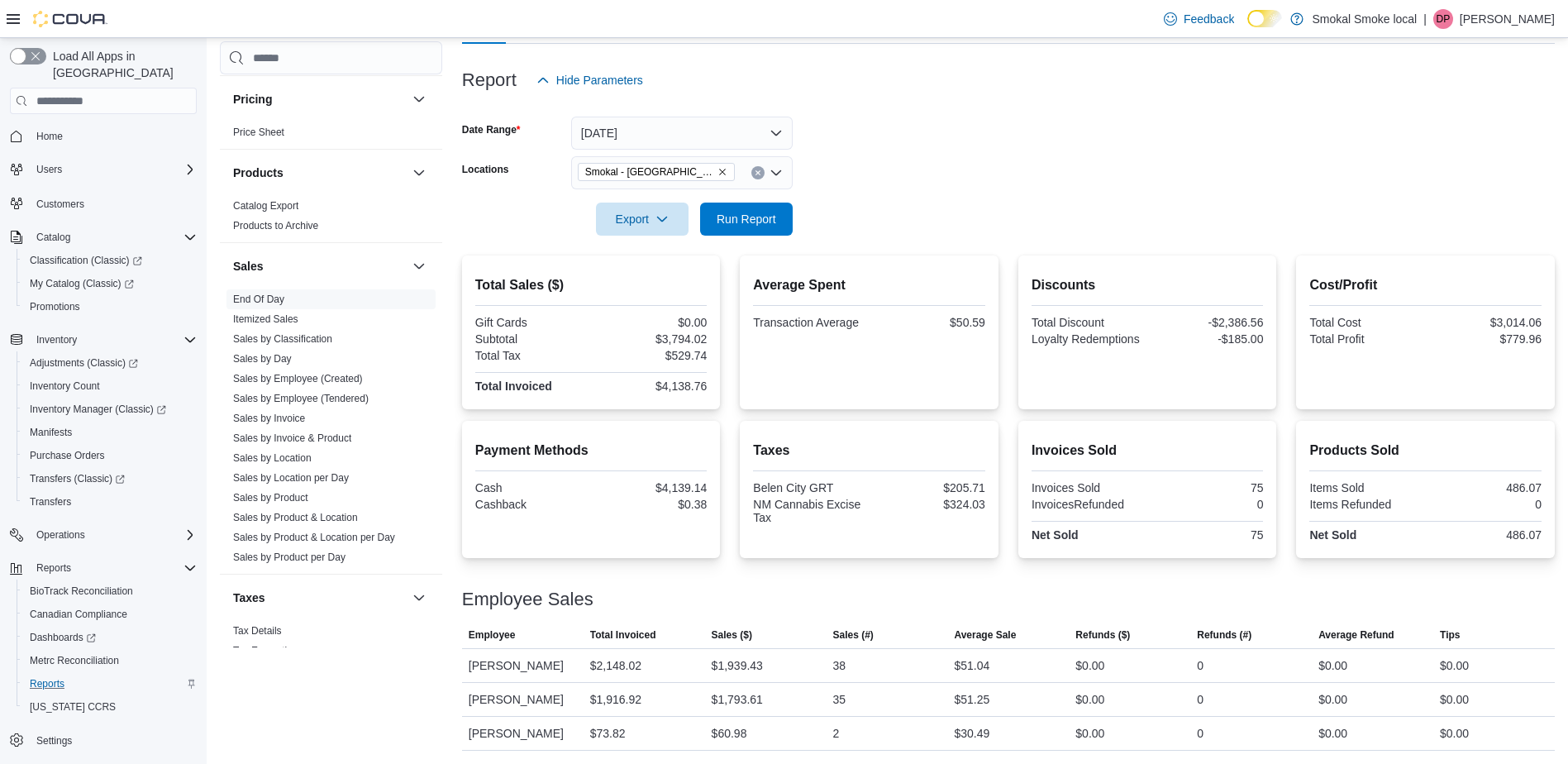
click at [774, 278] on h2 "Average Spent" at bounding box center [869, 285] width 232 height 20
click at [749, 229] on span "Run Report" at bounding box center [746, 218] width 73 height 33
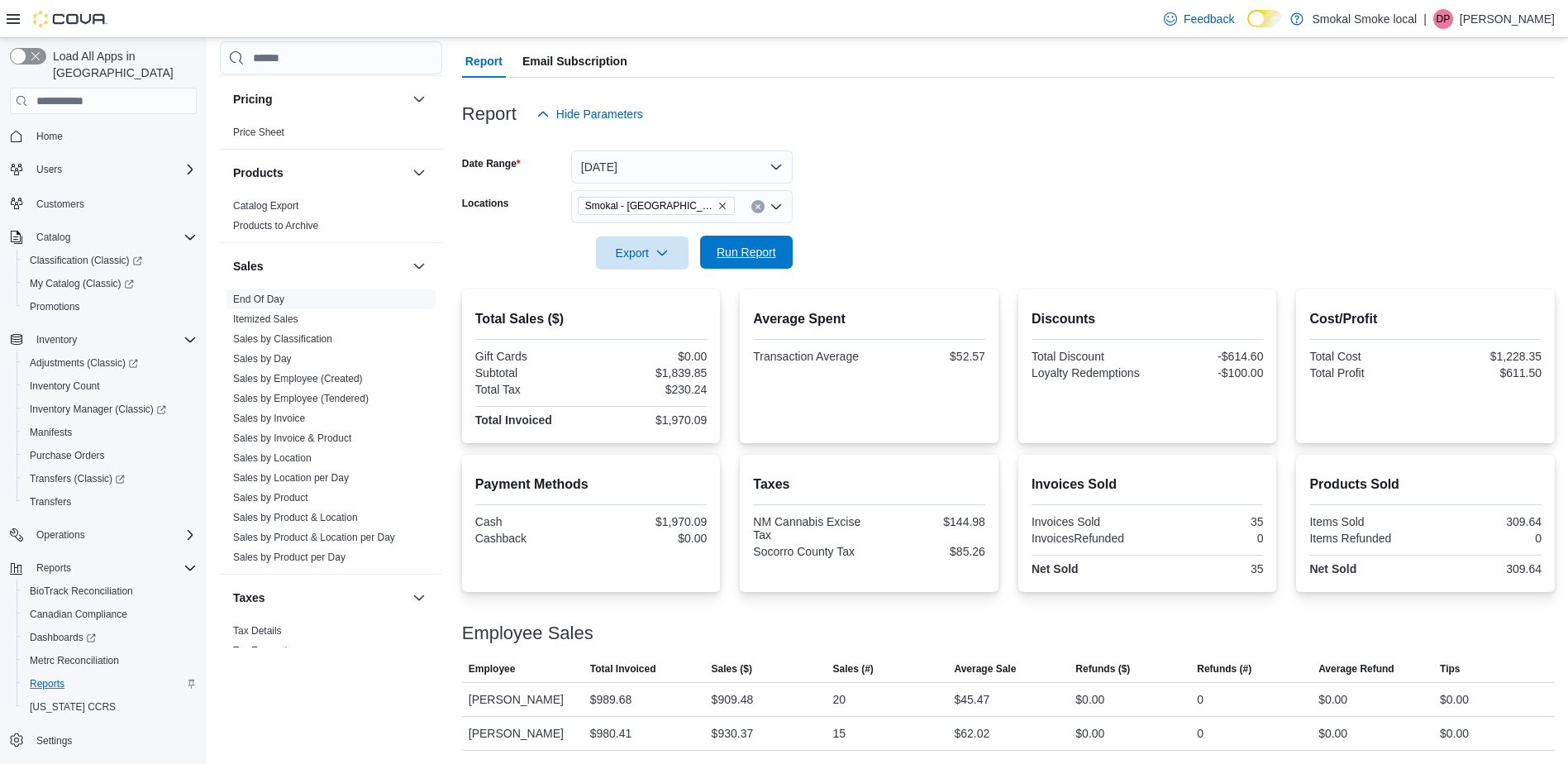
scroll to position [144, 0]
click at [757, 209] on icon "Clear input" at bounding box center [757, 207] width 4 height 4
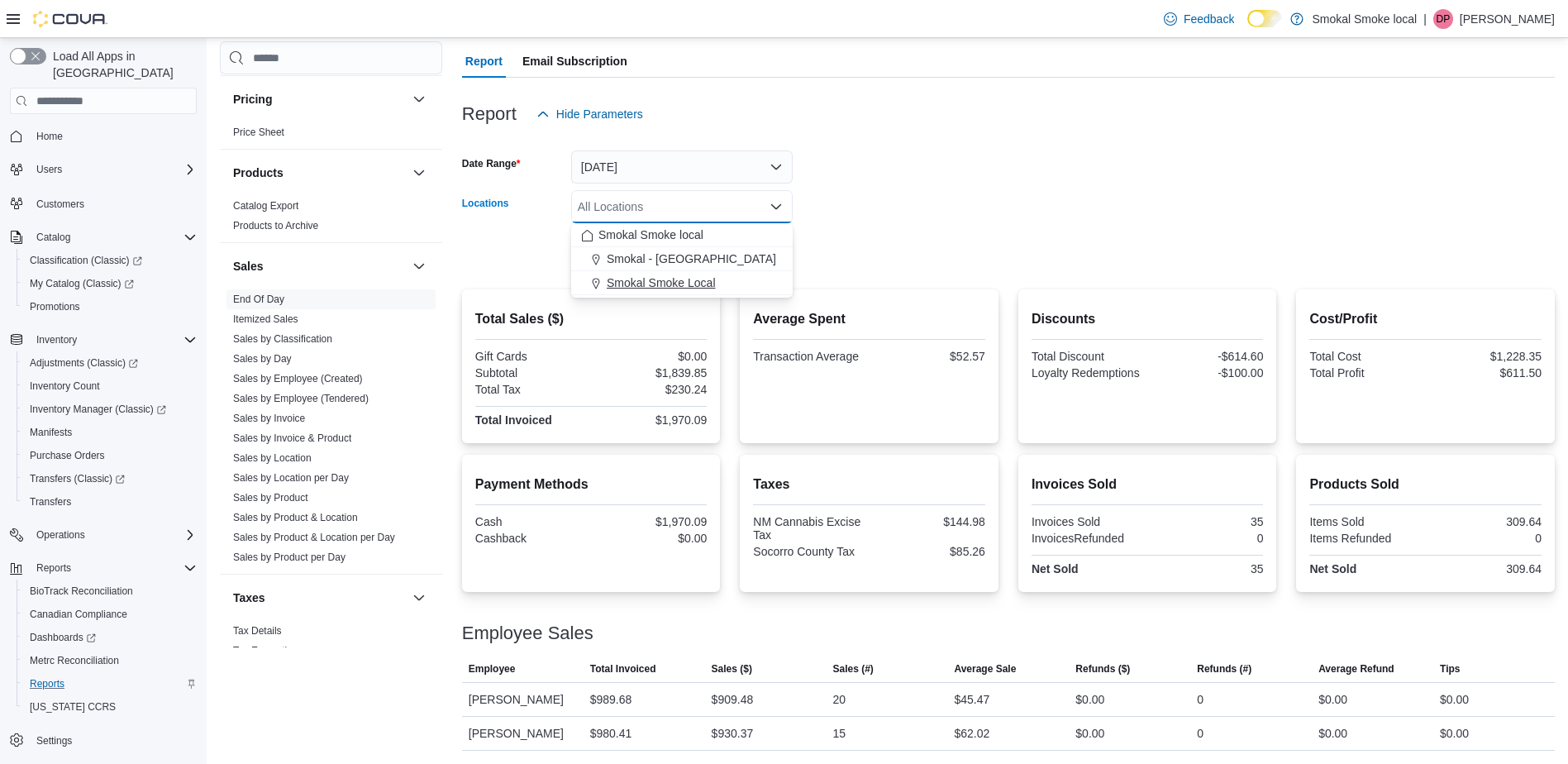
click at [724, 282] on div "Smokal Smoke Local" at bounding box center [682, 282] width 202 height 17
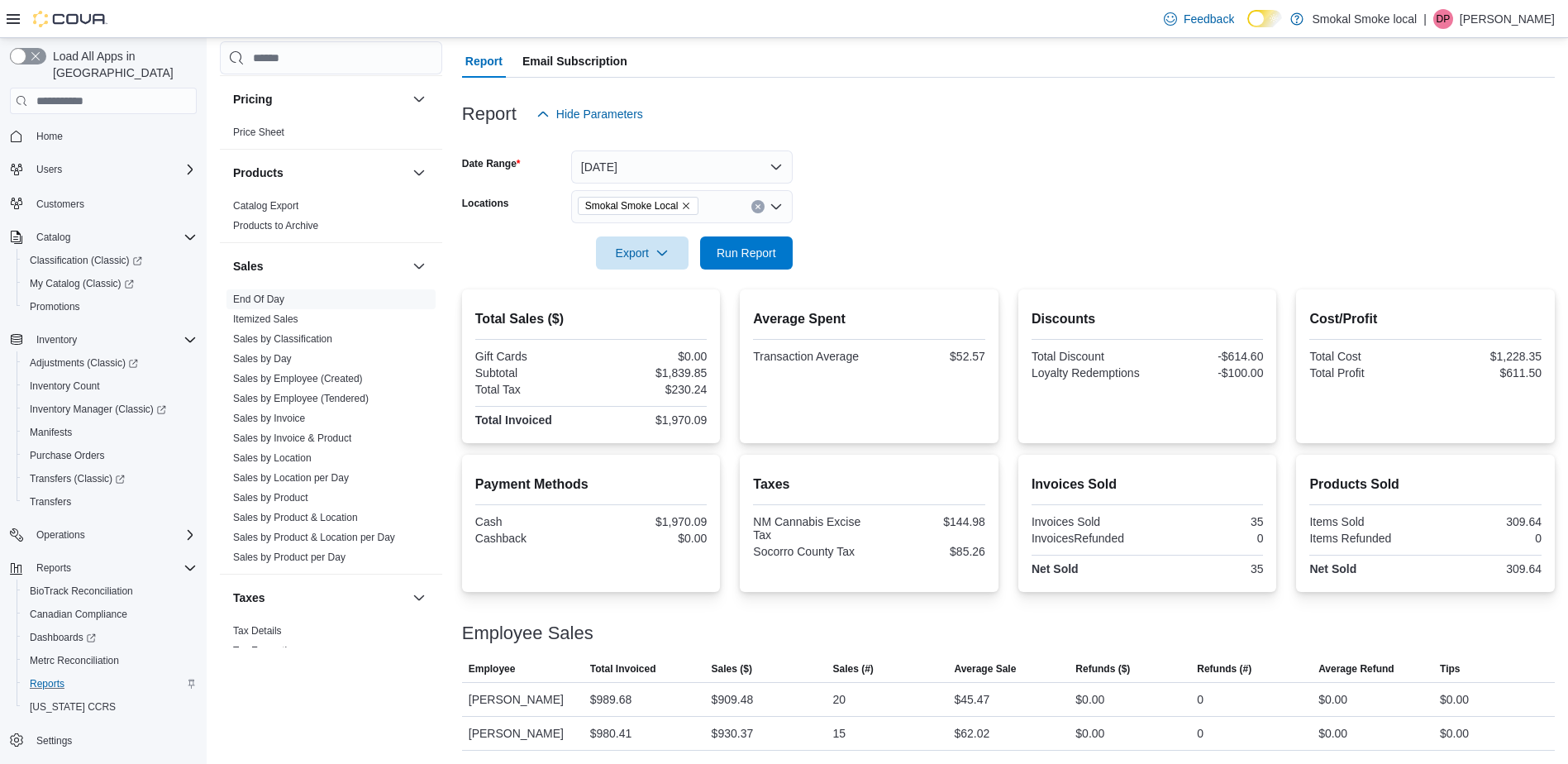
click at [526, 241] on div "Export Run Report" at bounding box center [627, 253] width 331 height 33
click at [750, 240] on span "Run Report" at bounding box center [746, 252] width 73 height 33
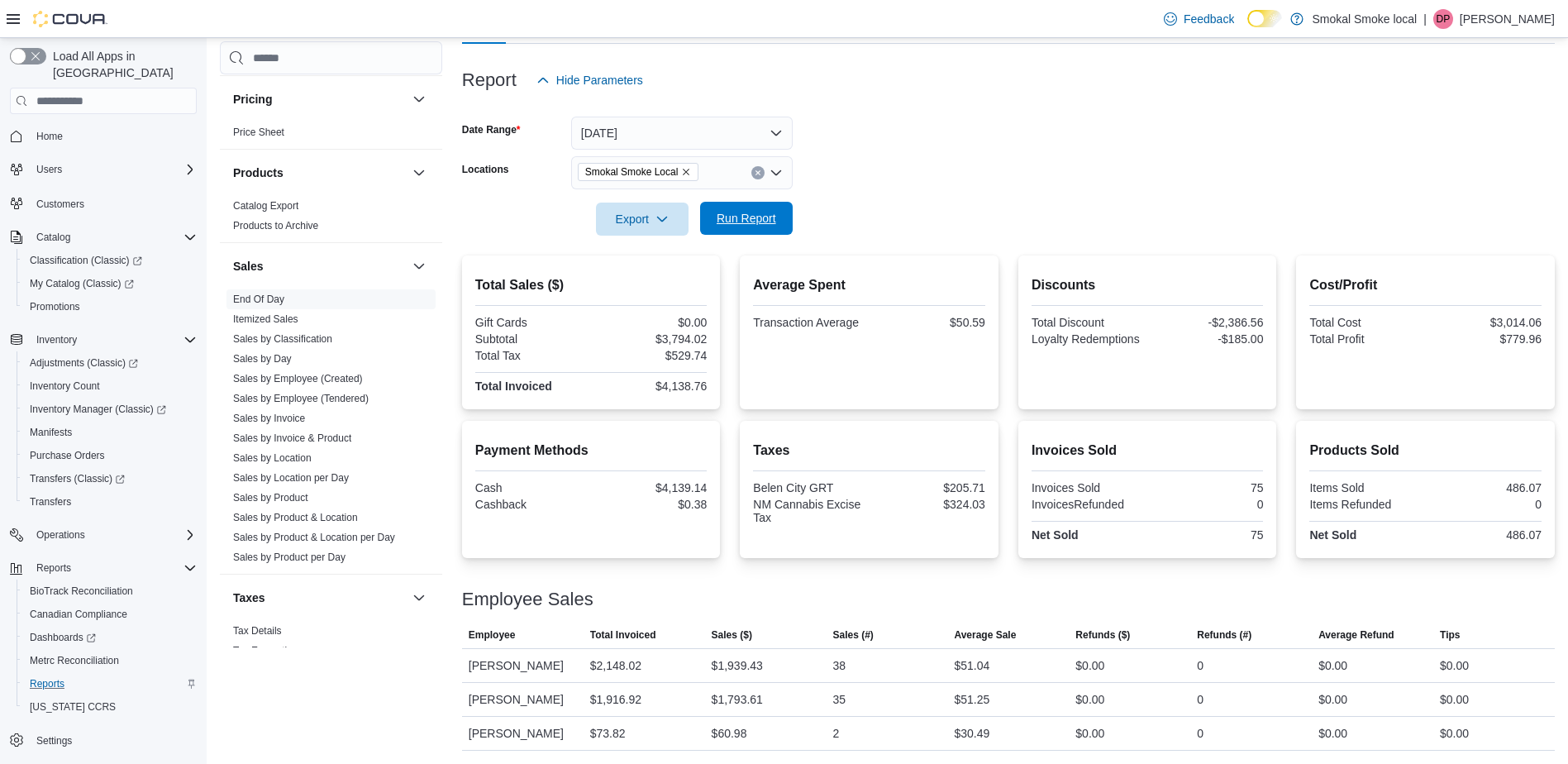
click at [778, 220] on span "Run Report" at bounding box center [746, 218] width 73 height 33
click at [744, 229] on span "Run Report" at bounding box center [746, 218] width 73 height 33
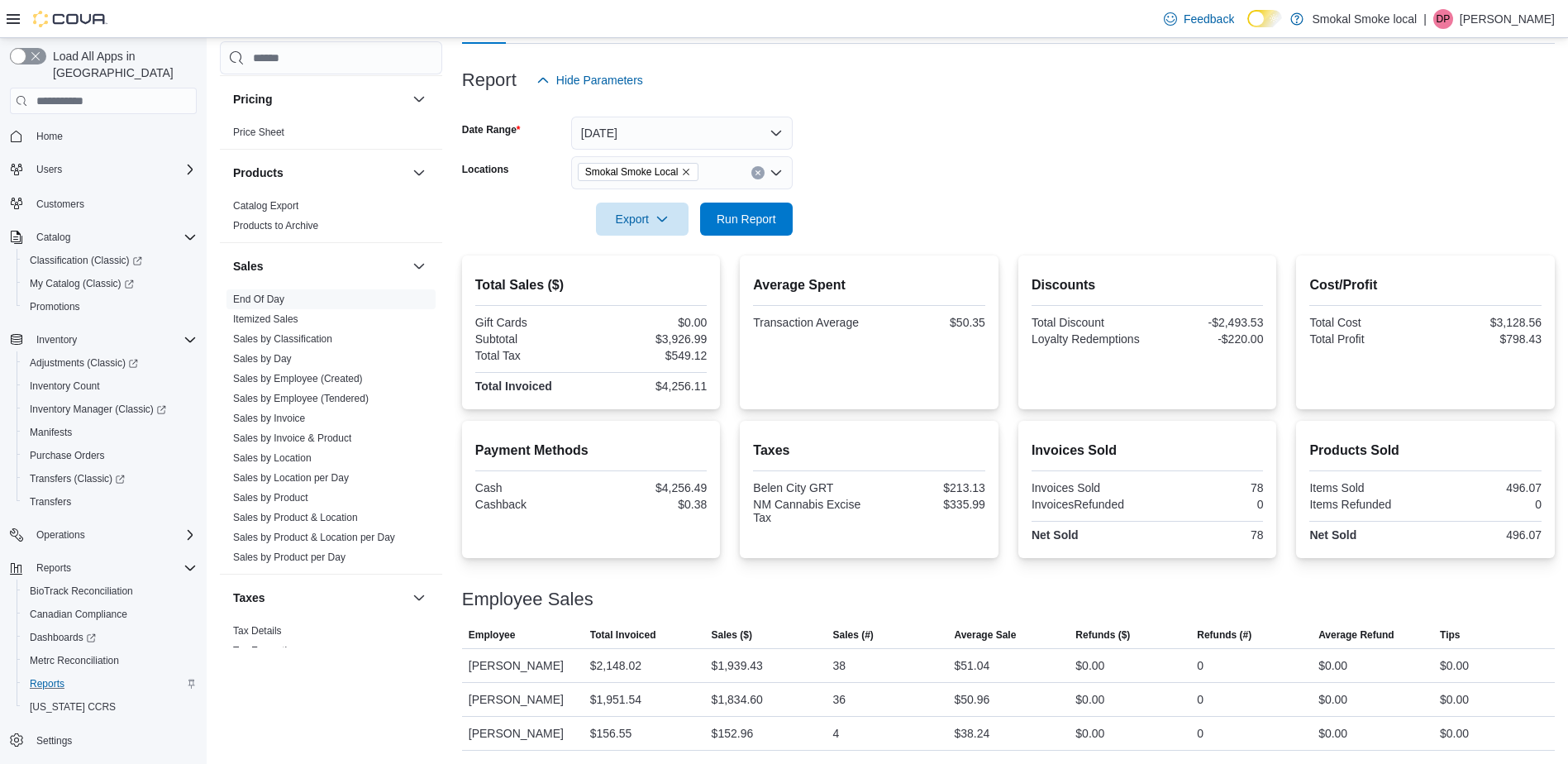
scroll to position [0, 0]
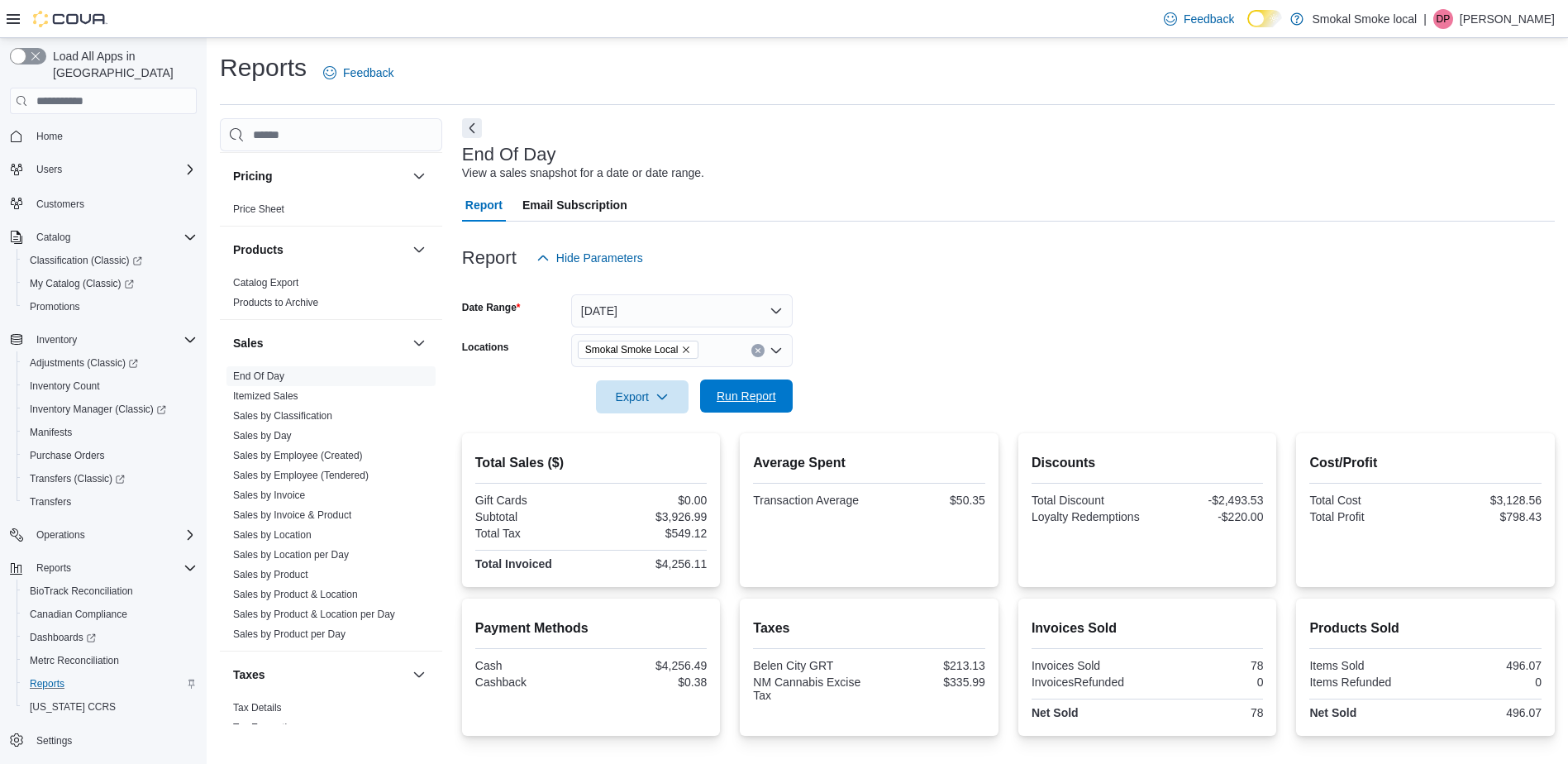
click at [734, 393] on span "Run Report" at bounding box center [746, 395] width 59 height 17
click at [760, 351] on icon "Clear input" at bounding box center [758, 351] width 7 height 7
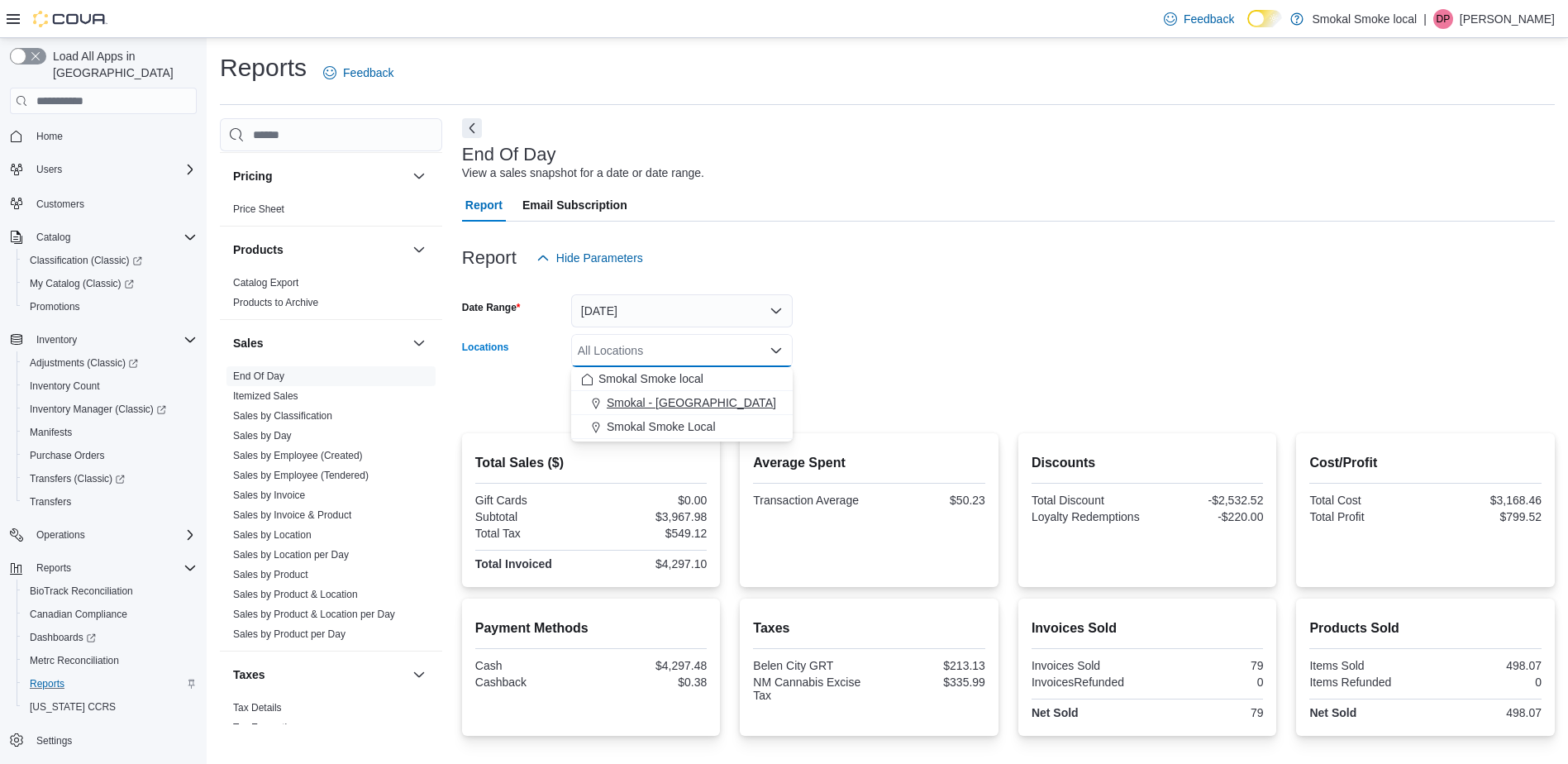
click at [684, 399] on span "Smokal - Socorro" at bounding box center [691, 402] width 169 height 17
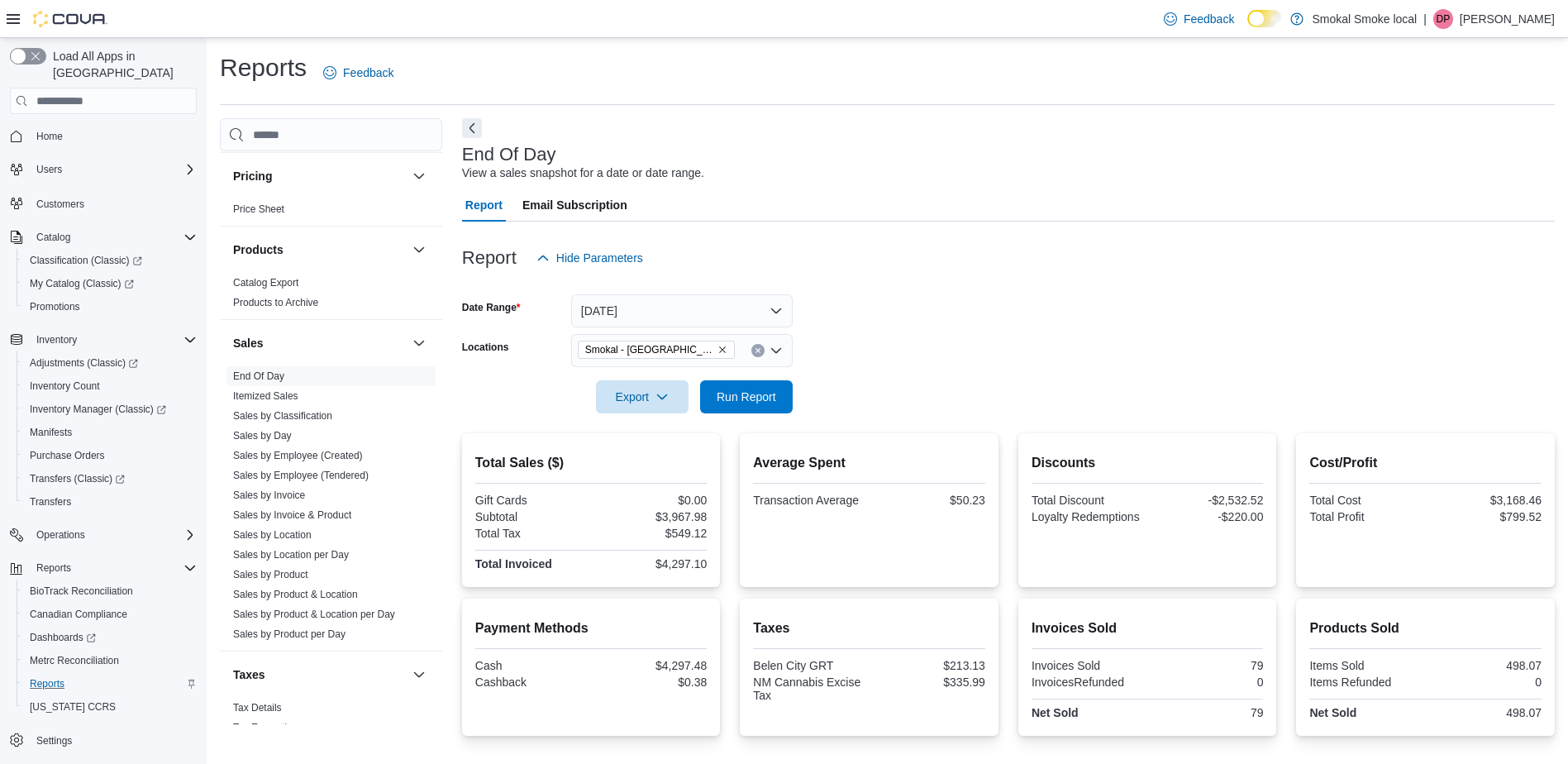
click at [803, 435] on div "Average Spent Transaction Average $50.23" at bounding box center [869, 509] width 259 height 154
click at [712, 388] on span "Run Report" at bounding box center [746, 396] width 73 height 33
click at [756, 353] on icon "Clear input" at bounding box center [757, 350] width 4 height 4
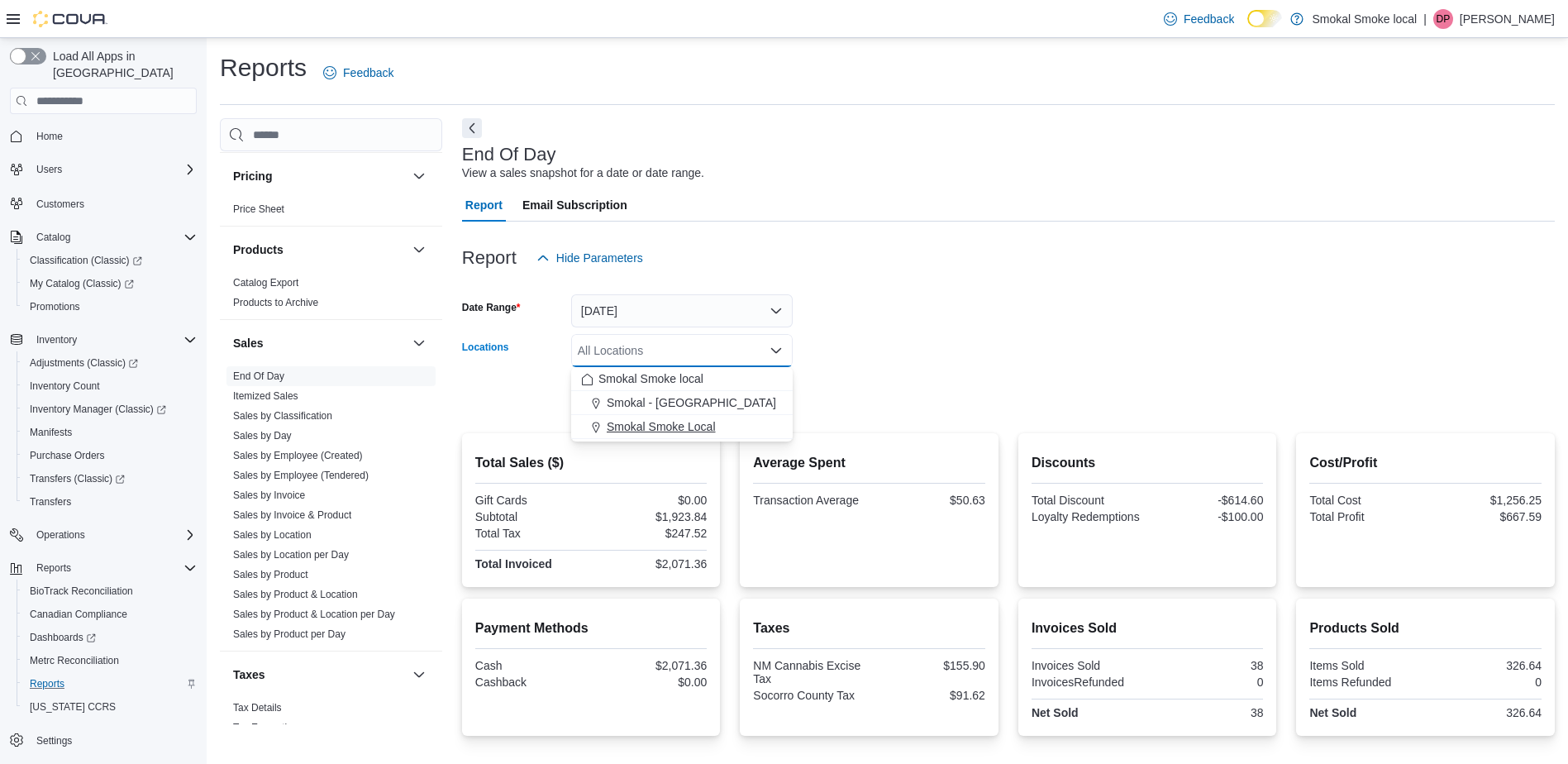
click at [732, 423] on div "Smokal Smoke Local" at bounding box center [682, 426] width 202 height 17
click at [754, 467] on div "Average Spent Transaction Average $50.63" at bounding box center [869, 509] width 259 height 154
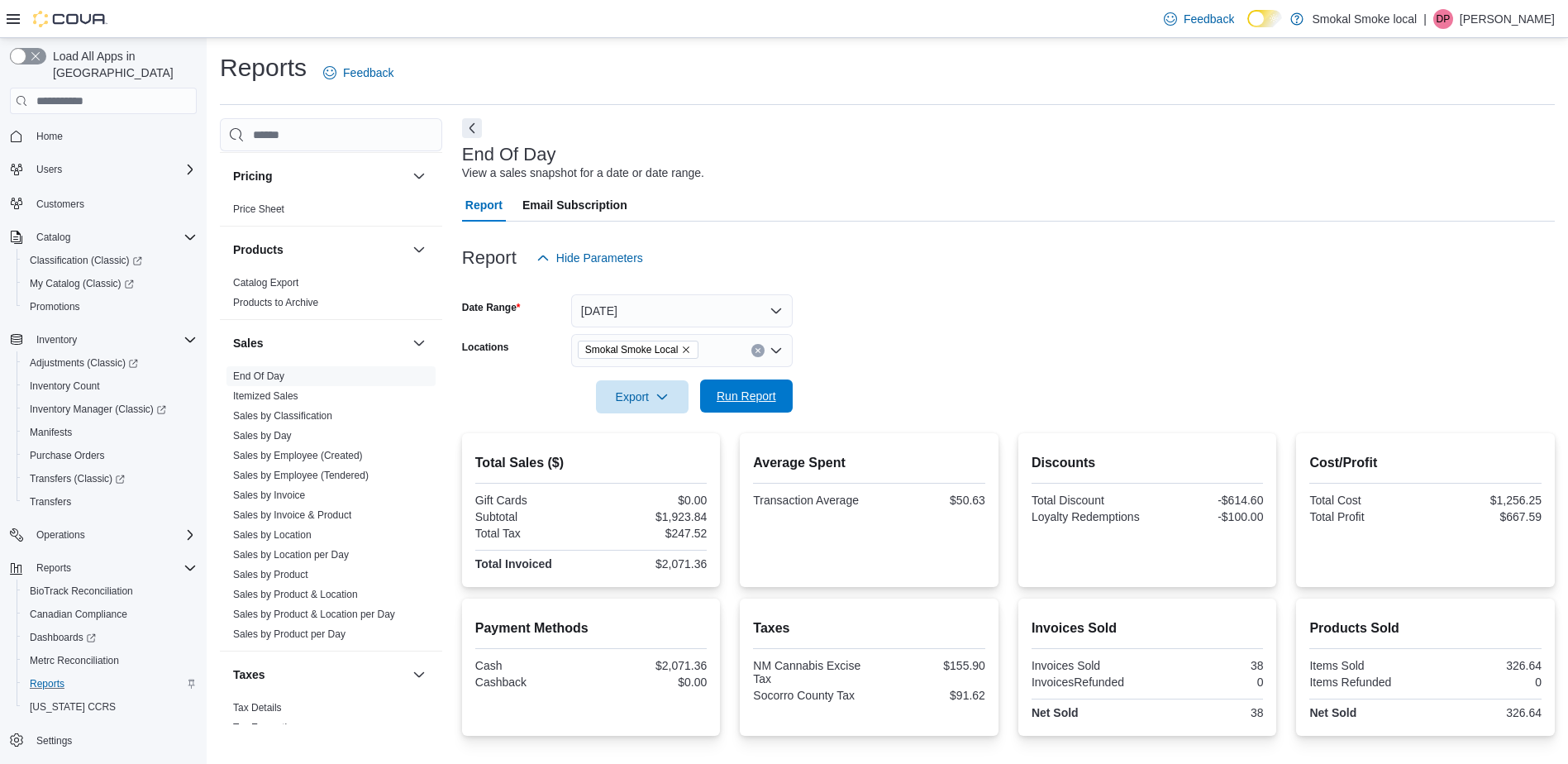
click at [714, 399] on span "Run Report" at bounding box center [746, 396] width 73 height 33
click at [122, 127] on span "Home" at bounding box center [113, 136] width 167 height 21
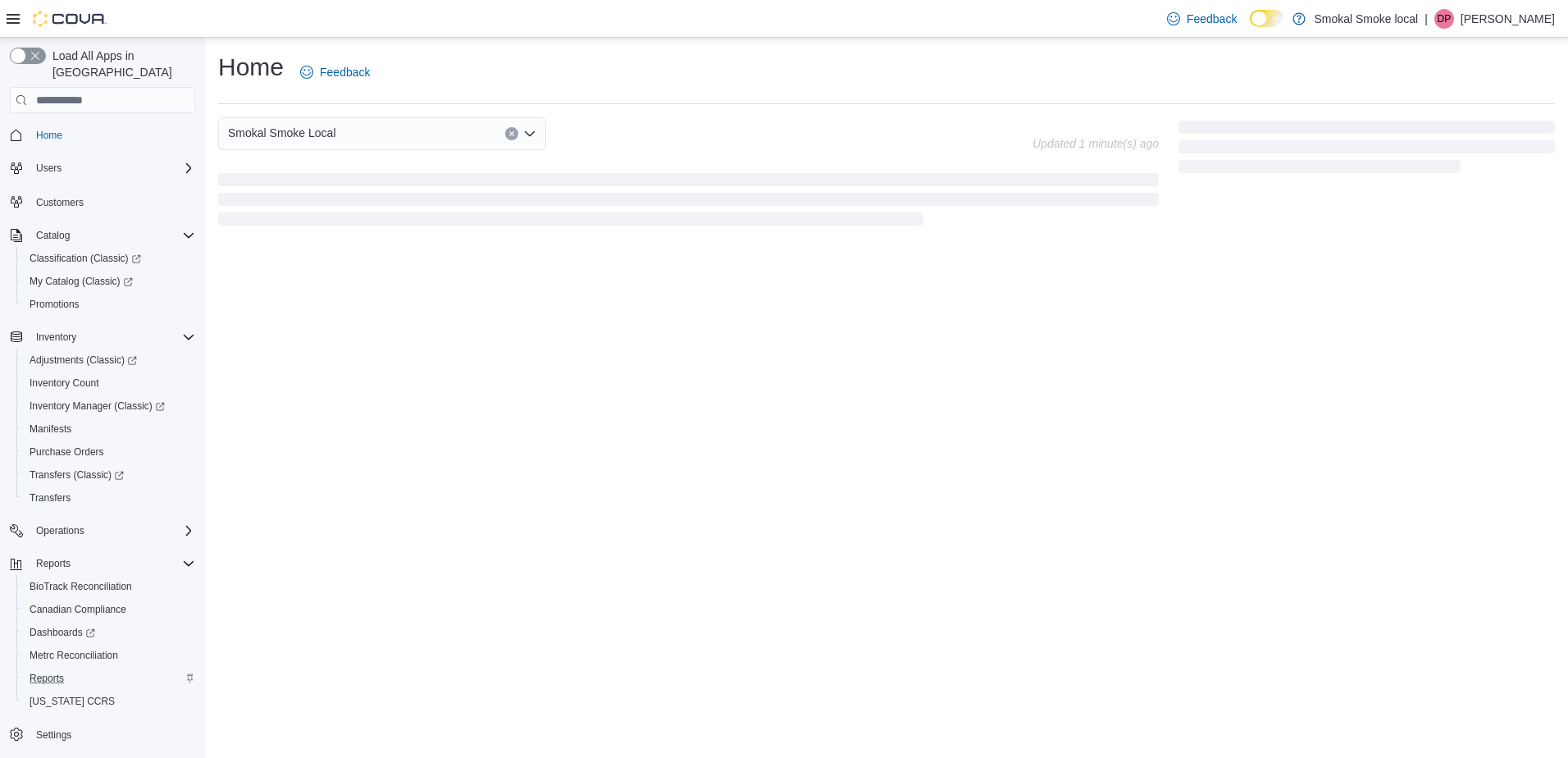
click at [106, 125] on span "Home" at bounding box center [112, 135] width 166 height 21
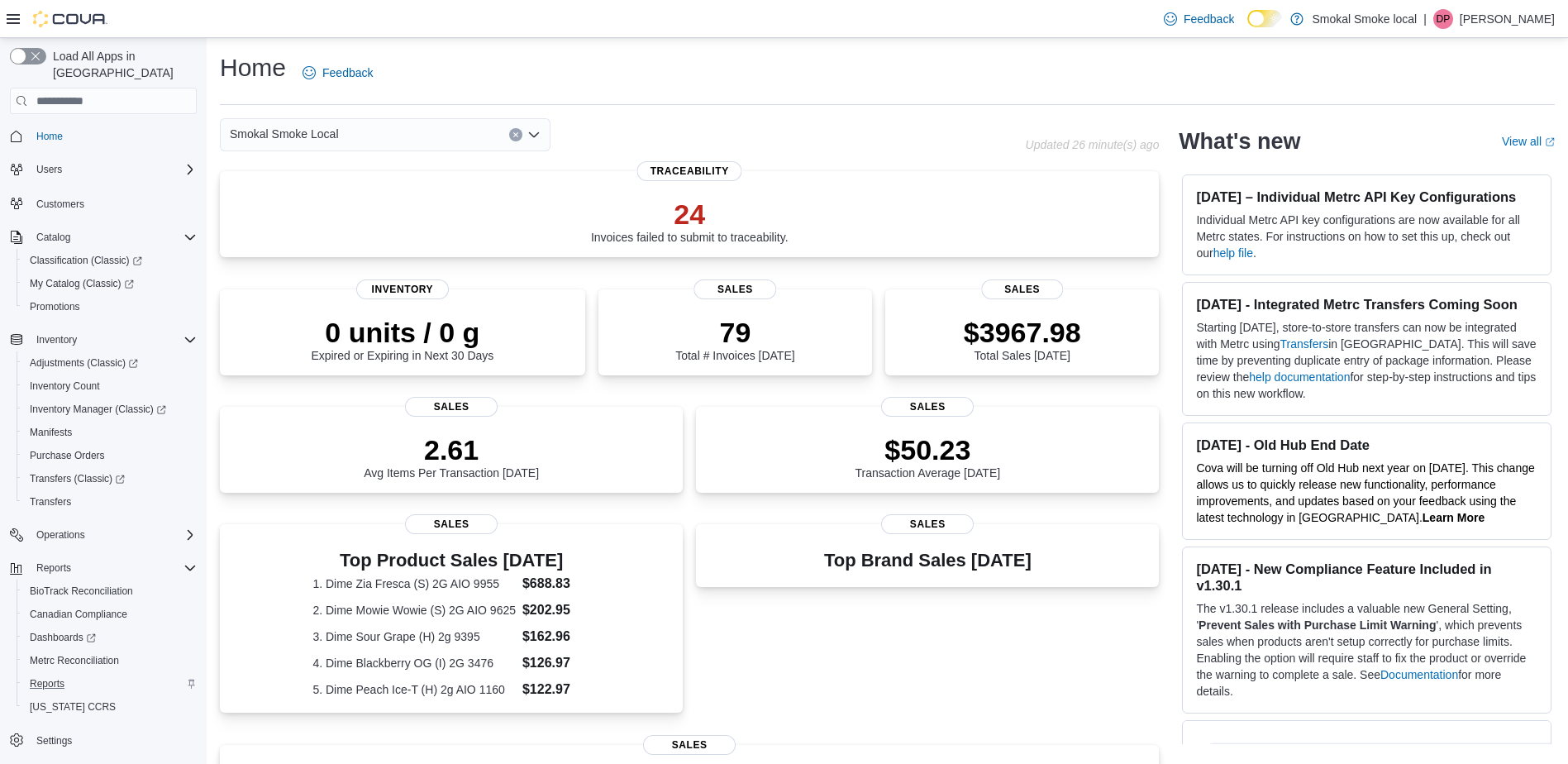
click at [107, 126] on span "Home" at bounding box center [113, 136] width 167 height 21
click at [361, 129] on div "Smokal Smoke Local" at bounding box center [385, 135] width 331 height 33
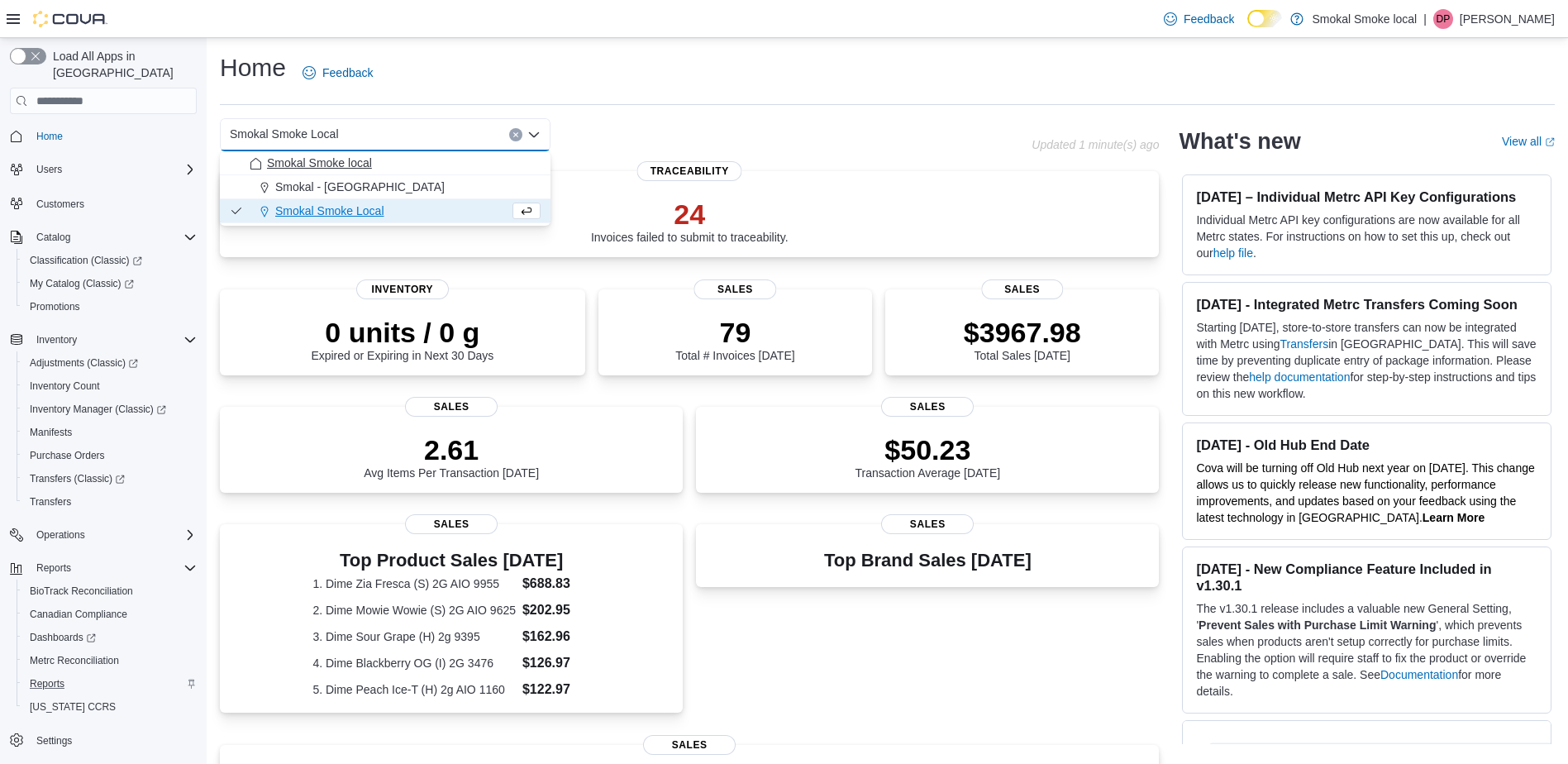
click at [344, 160] on span "Smokal Smoke local" at bounding box center [319, 163] width 105 height 17
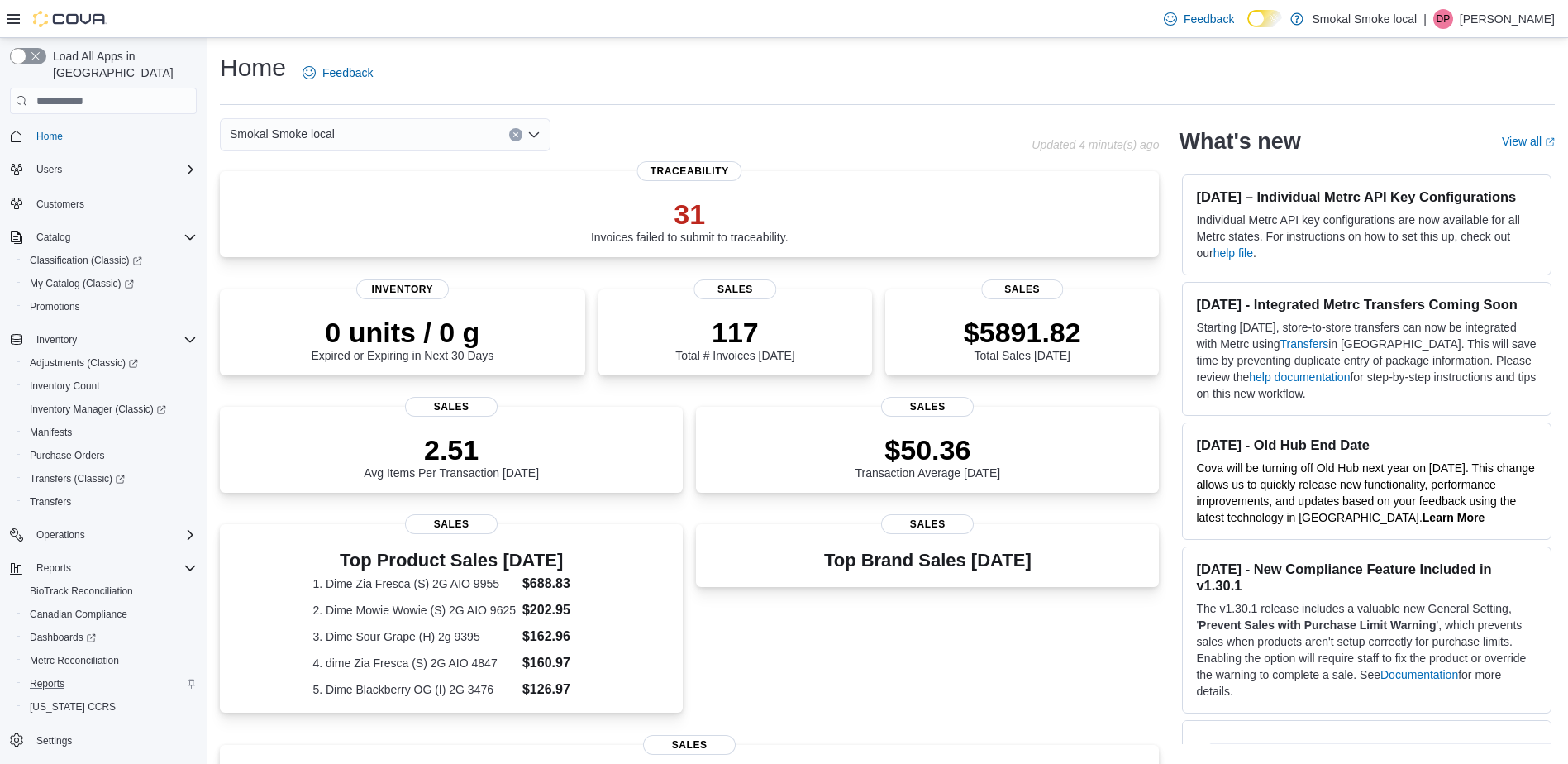
click at [415, 132] on div "Smokal Smoke local" at bounding box center [385, 135] width 331 height 33
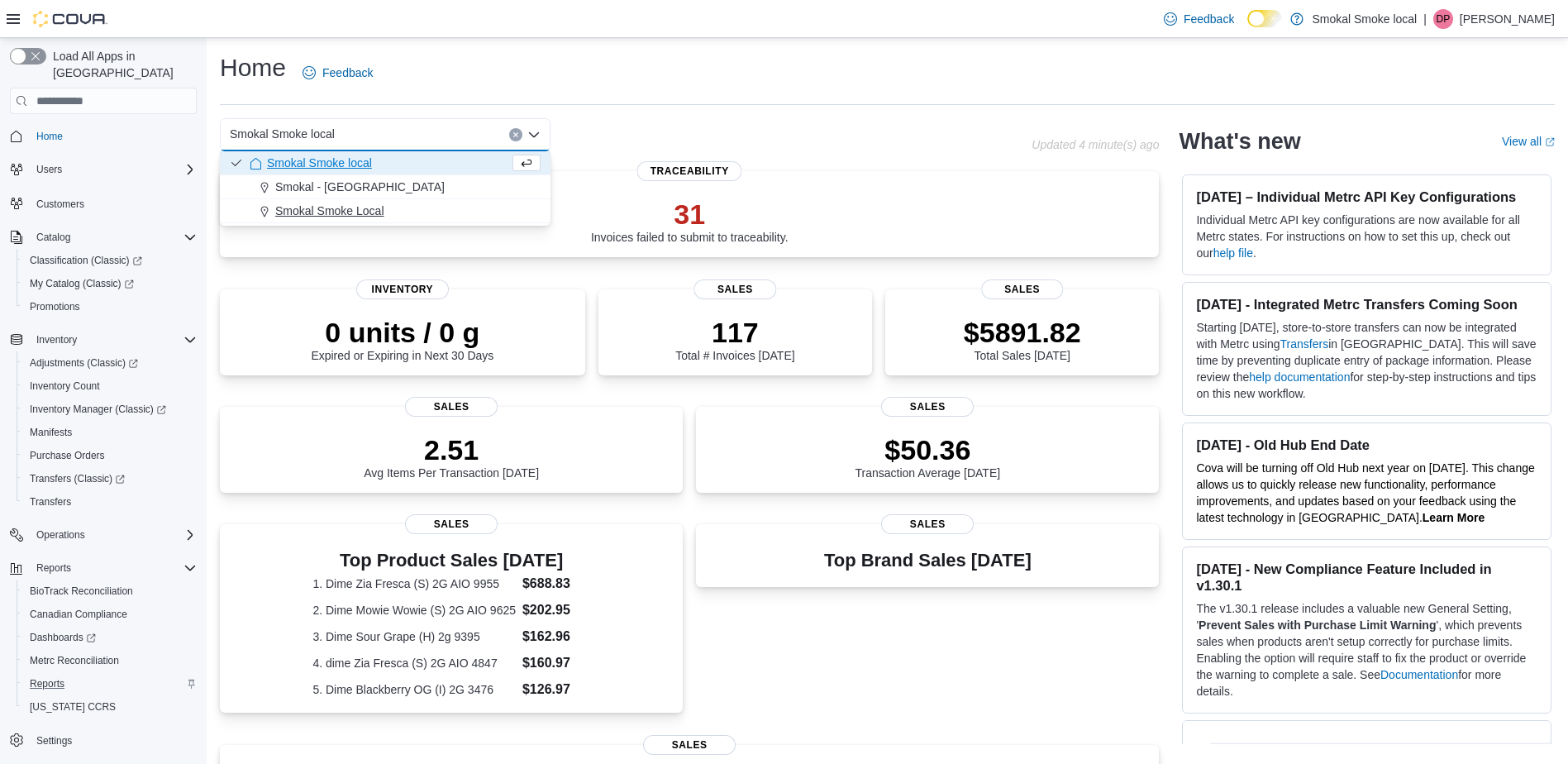
click at [394, 203] on div "Smokal Smoke Local" at bounding box center [394, 210] width 291 height 17
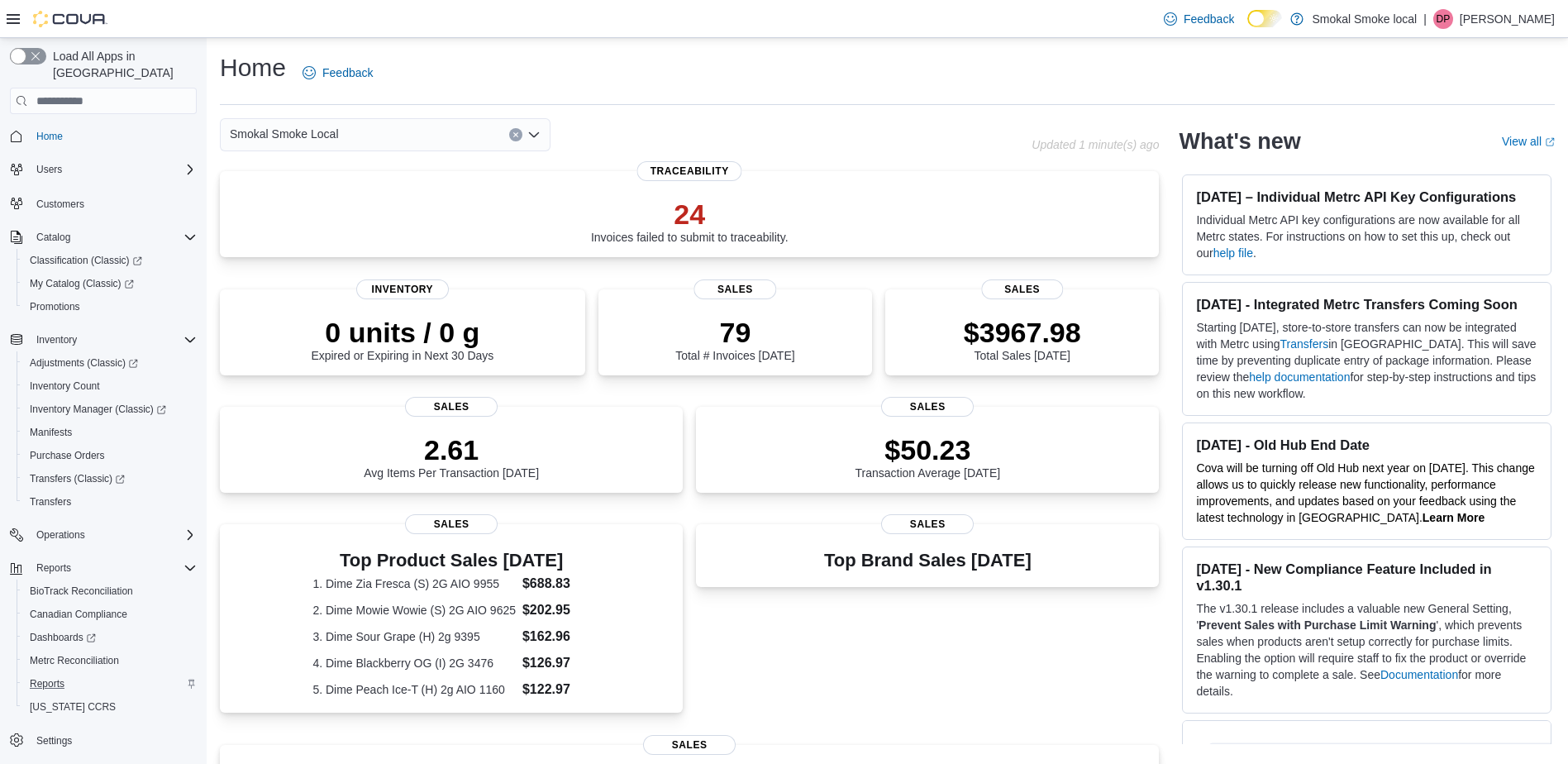
click at [377, 140] on div "Smokal Smoke Local Combo box. Selected. Smokal Smoke Local. Press Backspace to …" at bounding box center [385, 135] width 331 height 33
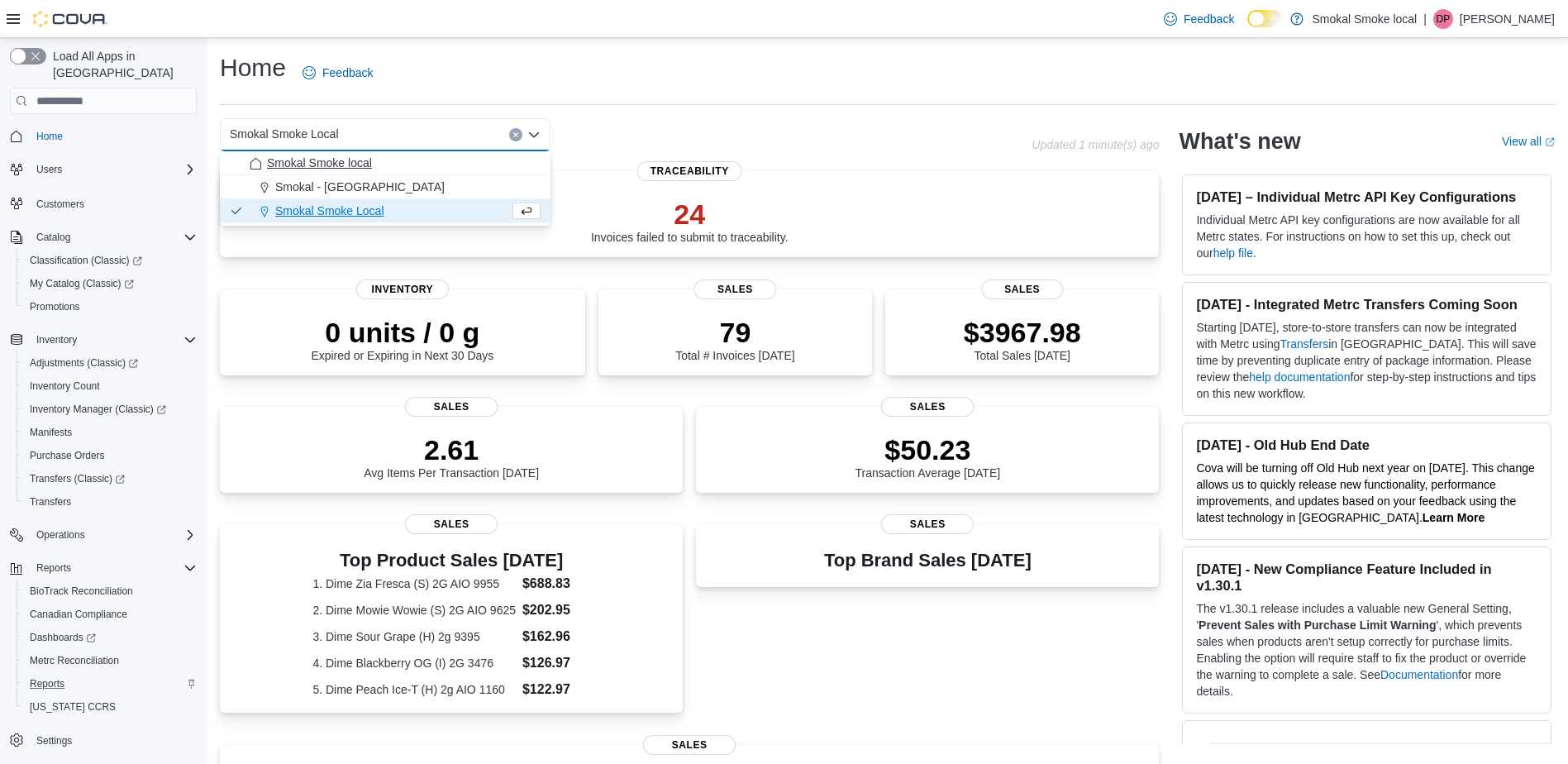
click at [355, 165] on span "Smokal Smoke local" at bounding box center [319, 163] width 105 height 17
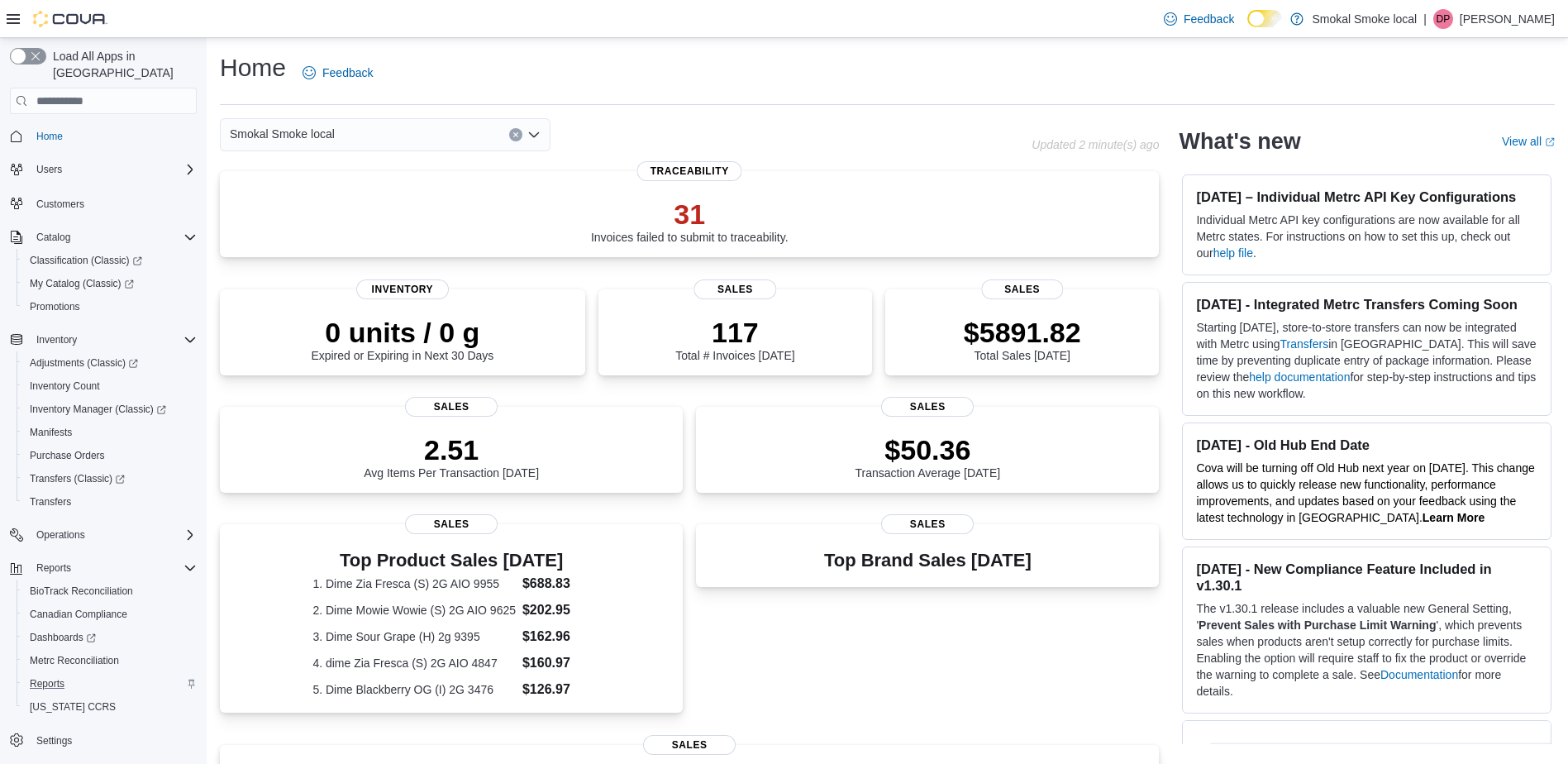
click at [416, 124] on div "Smokal Smoke local Combo box. Selected. Smokal Smoke local. Press Backspace to …" at bounding box center [385, 135] width 331 height 33
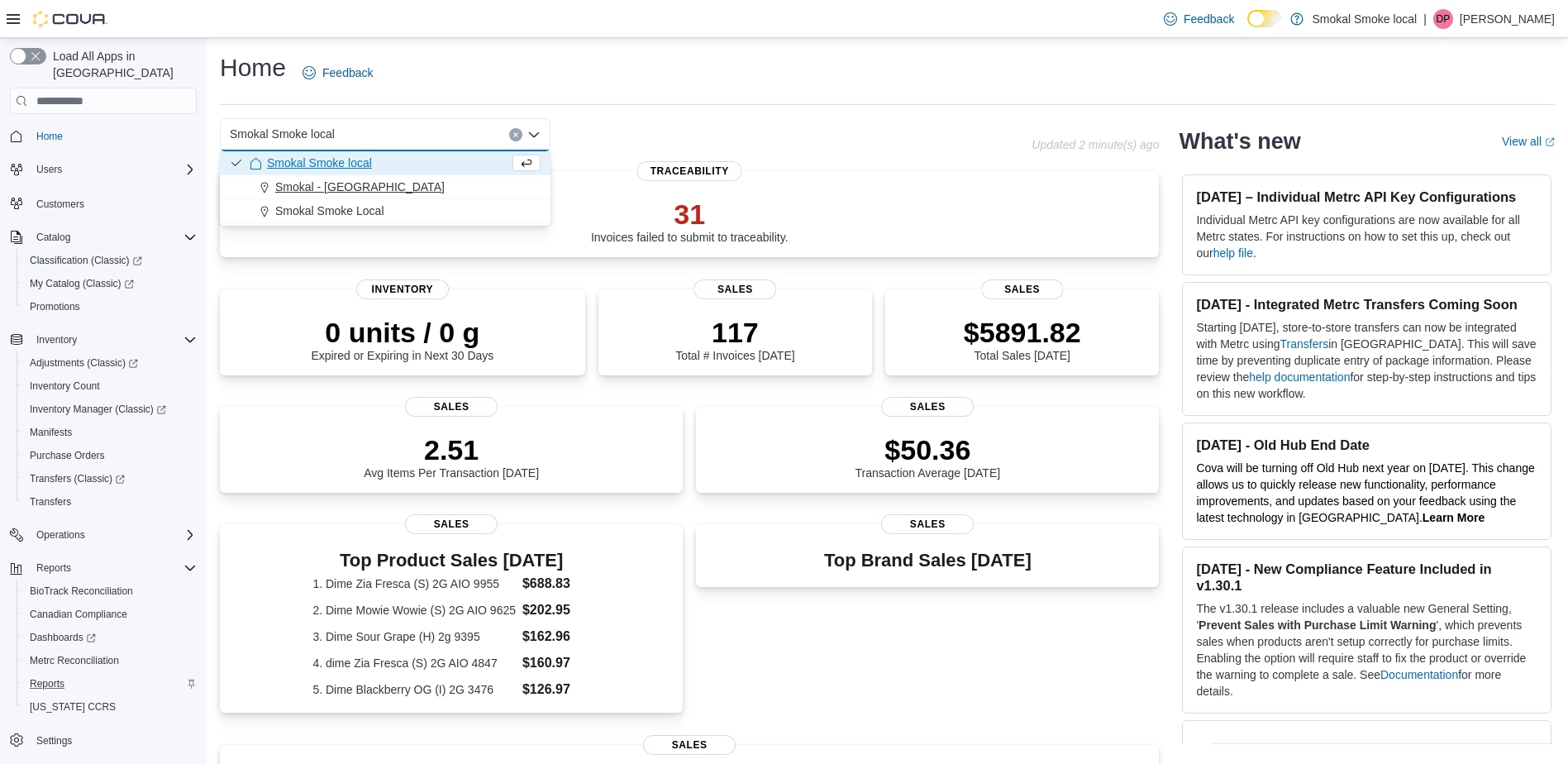
click at [371, 188] on div "Smokal - Socorro" at bounding box center [394, 186] width 291 height 17
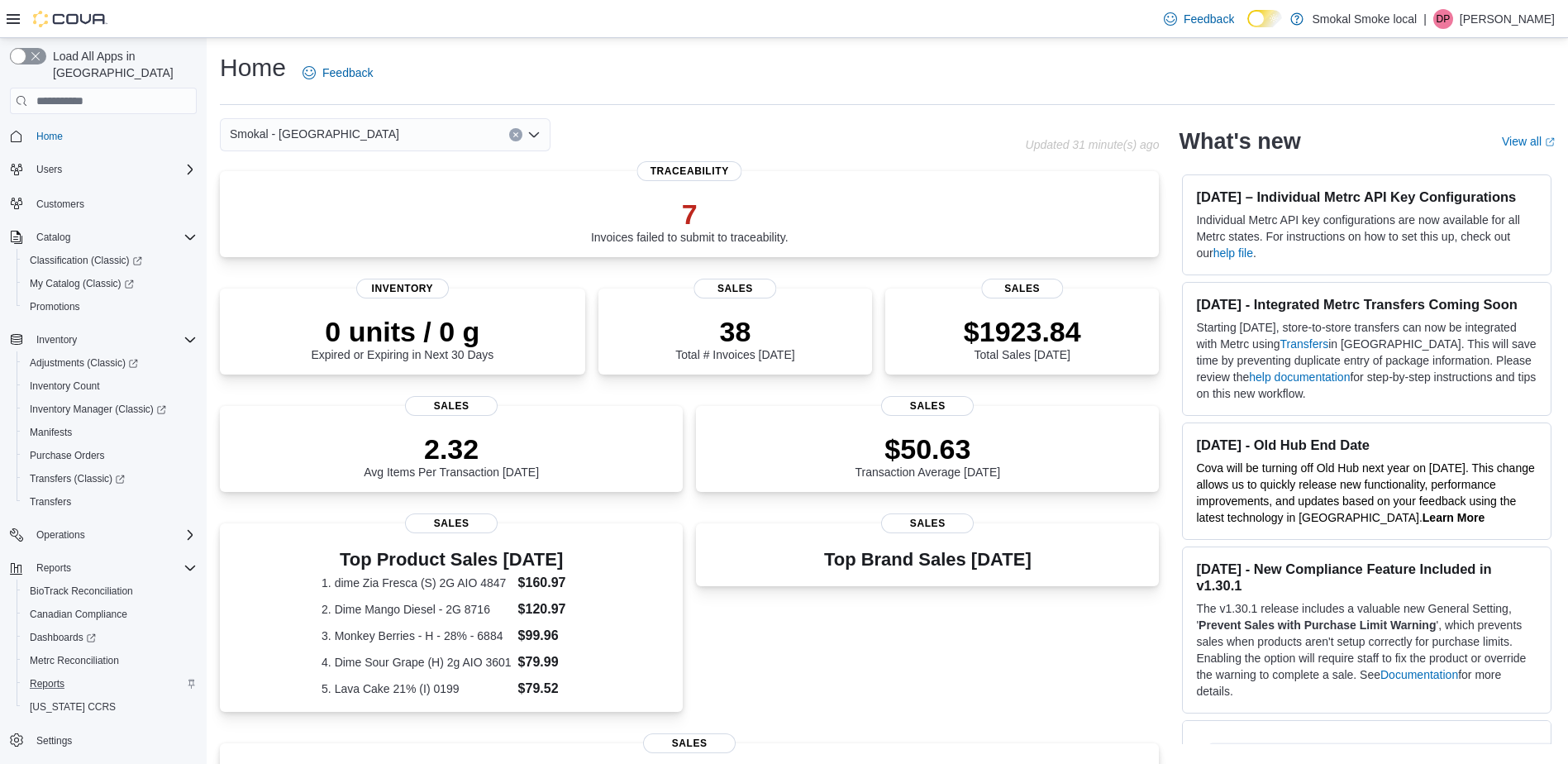
click at [511, 136] on button "Clear input" at bounding box center [515, 134] width 13 height 13
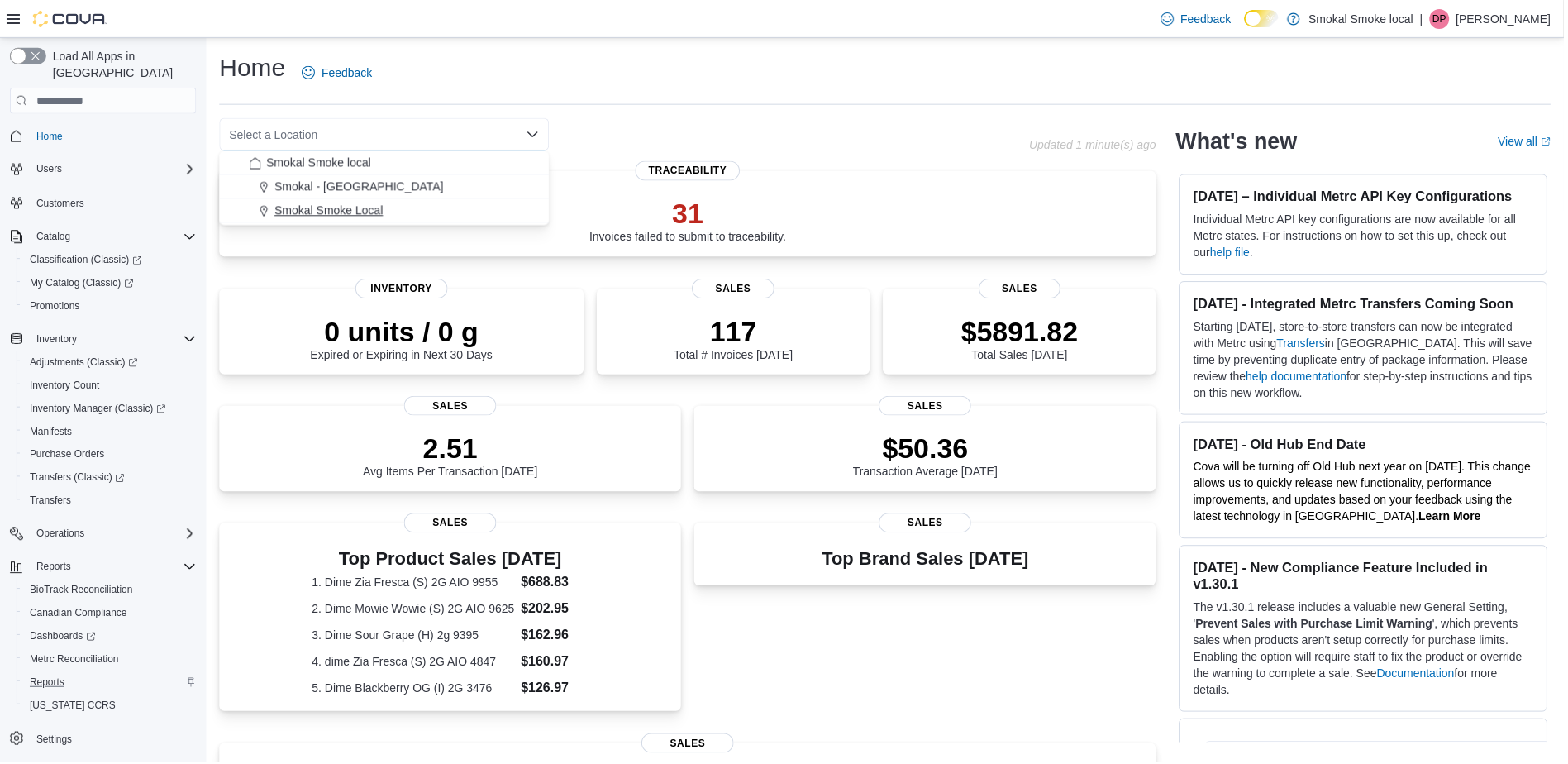
click at [414, 209] on div "Smokal Smoke Local" at bounding box center [394, 210] width 291 height 17
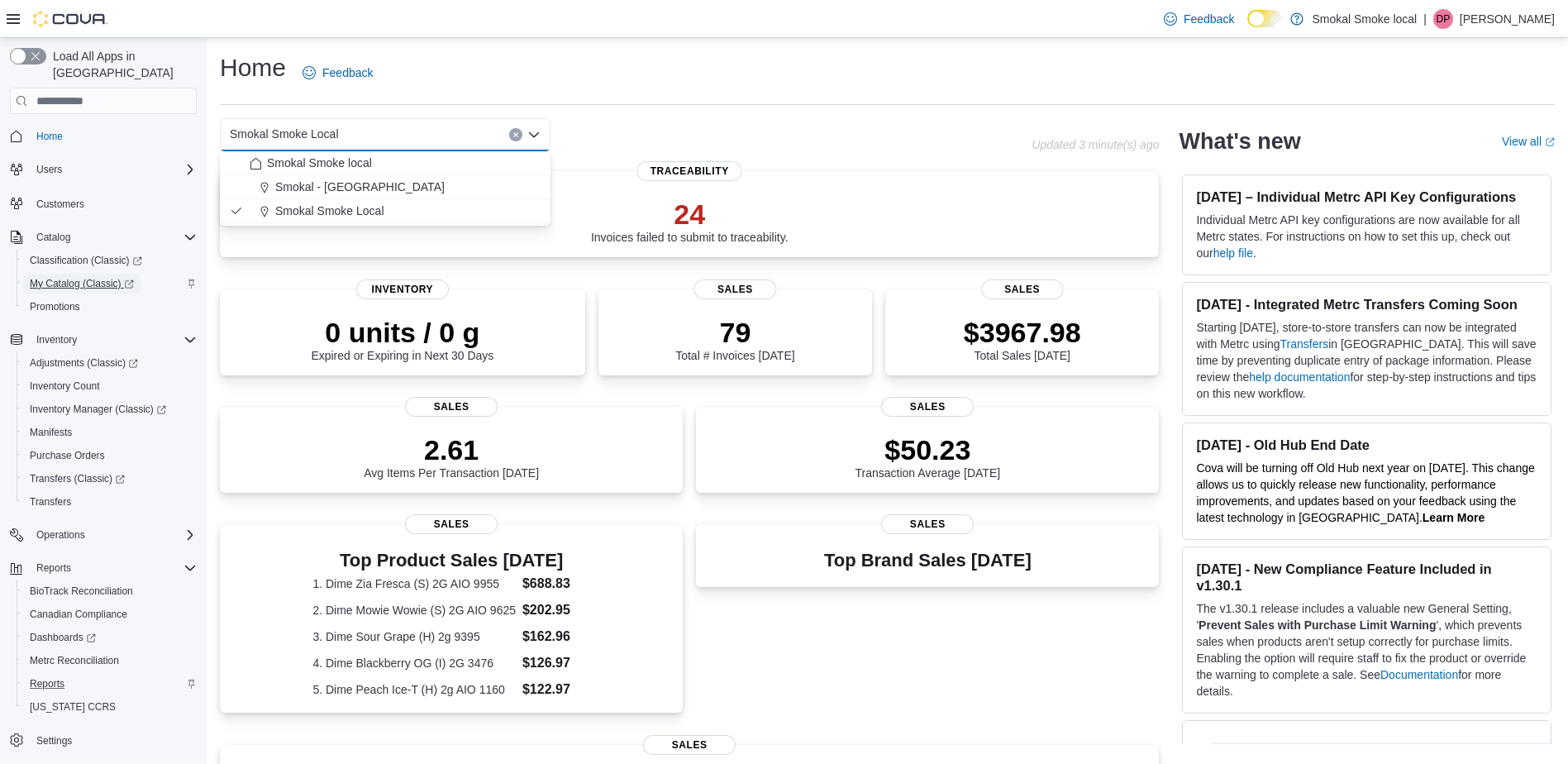
click at [107, 277] on span "My Catalog (Classic)" at bounding box center [82, 283] width 104 height 13
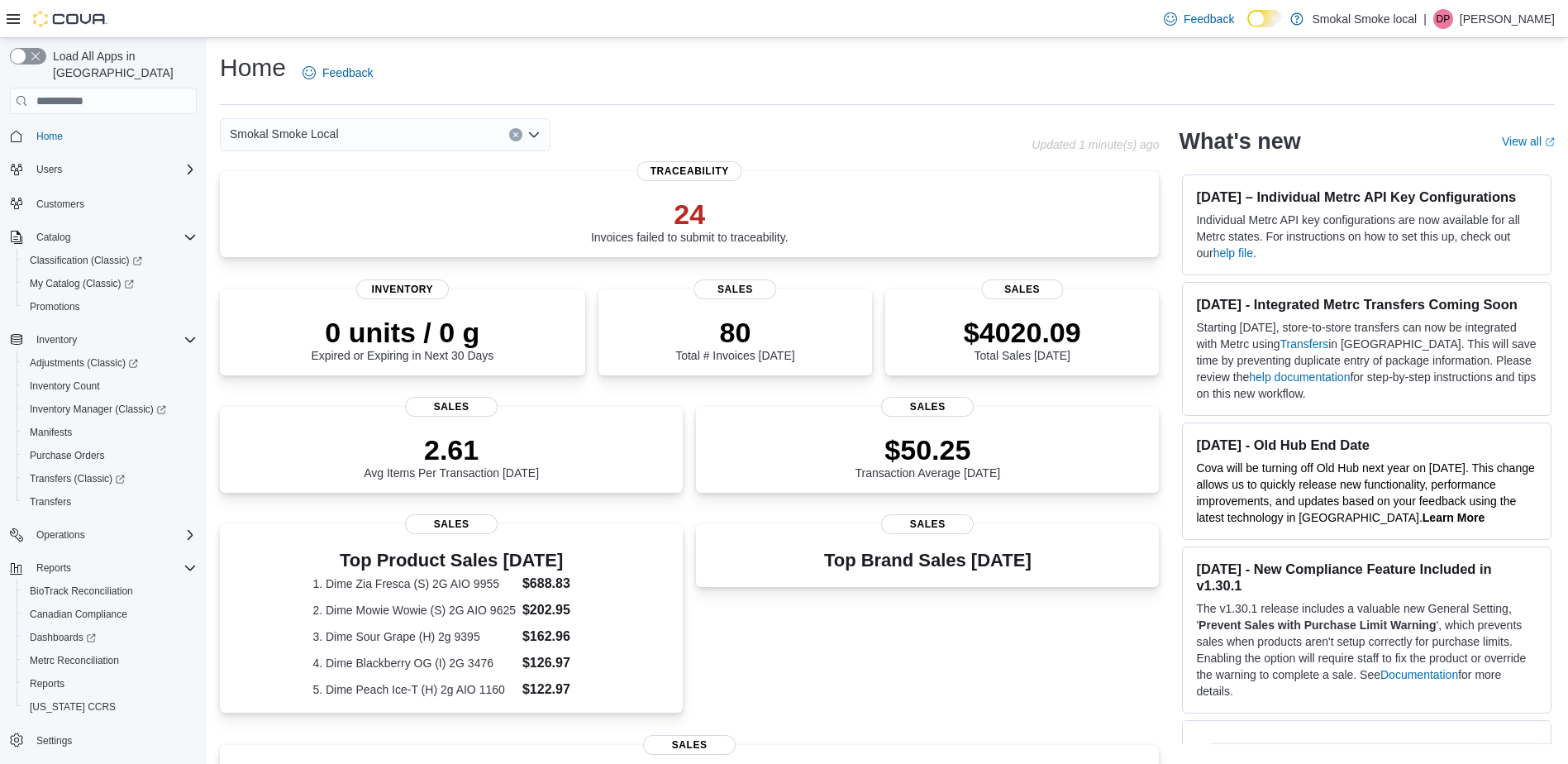
click at [419, 136] on div "Smokal Smoke Local" at bounding box center [385, 135] width 331 height 33
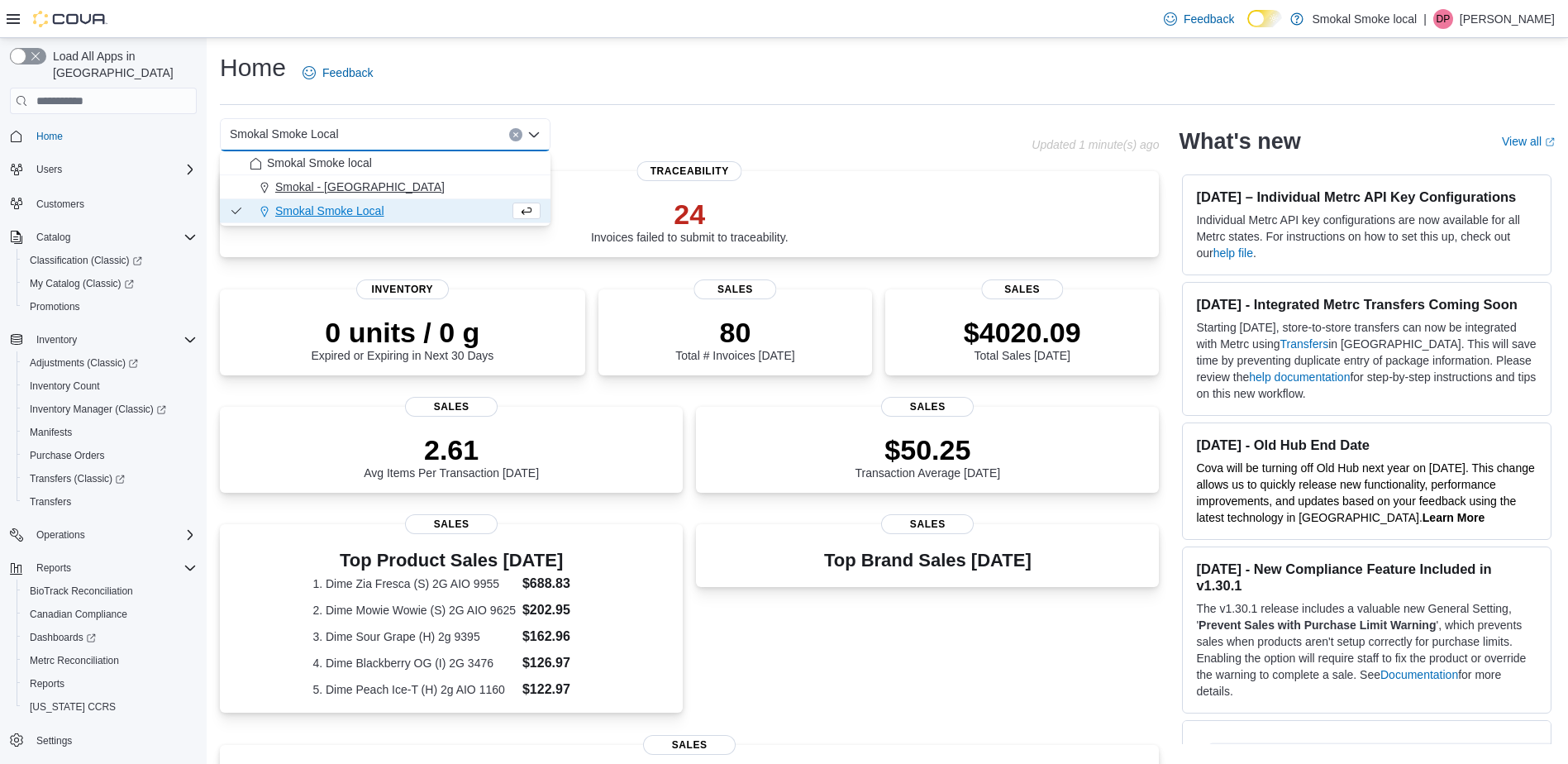
click at [332, 188] on span "Smokal - Socorro" at bounding box center [360, 186] width 169 height 17
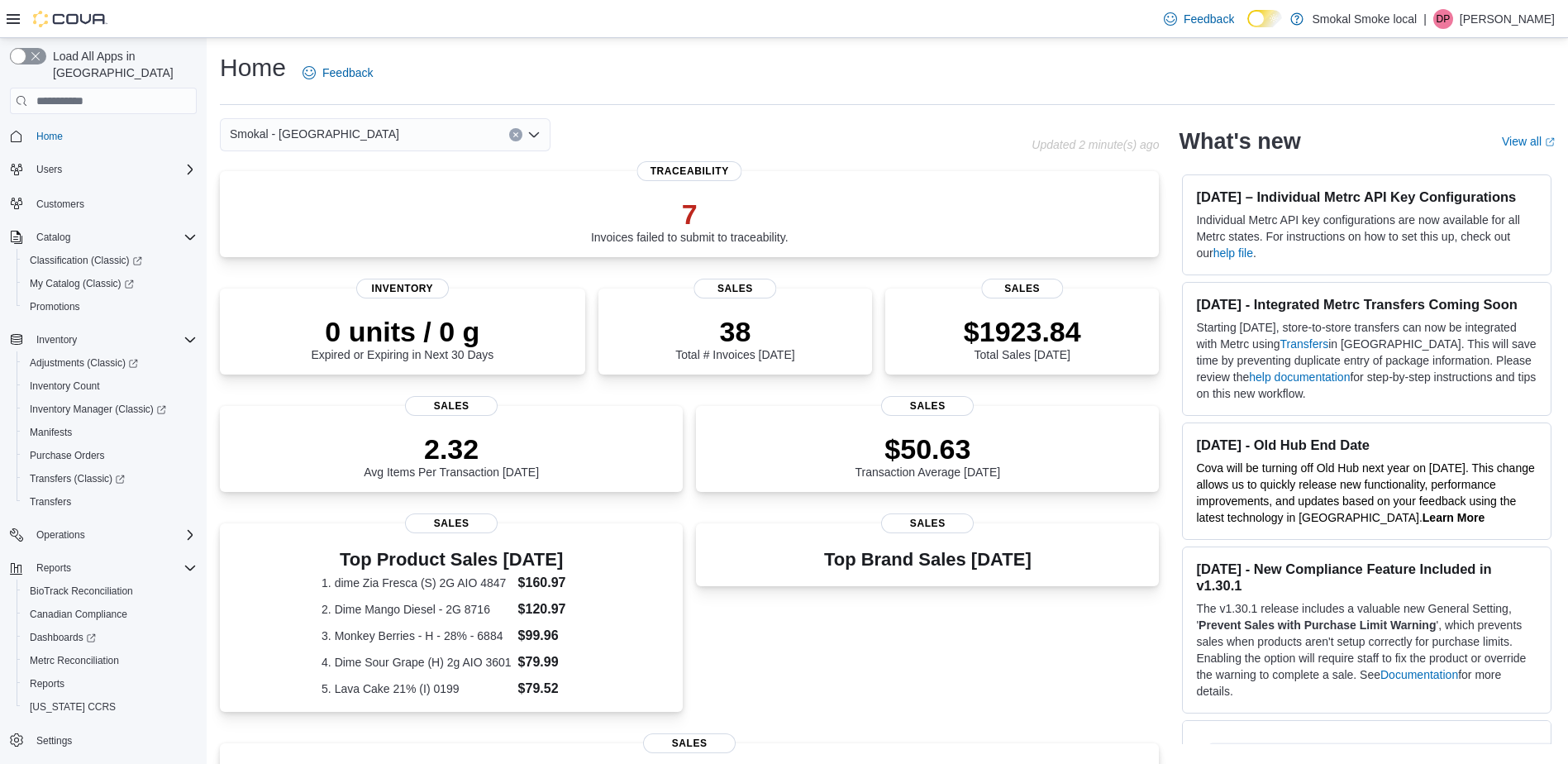
click at [374, 130] on div "Smokal - Socorro Combo box. Selected. Smokal - Socorro. Press Backspace to dele…" at bounding box center [385, 135] width 331 height 33
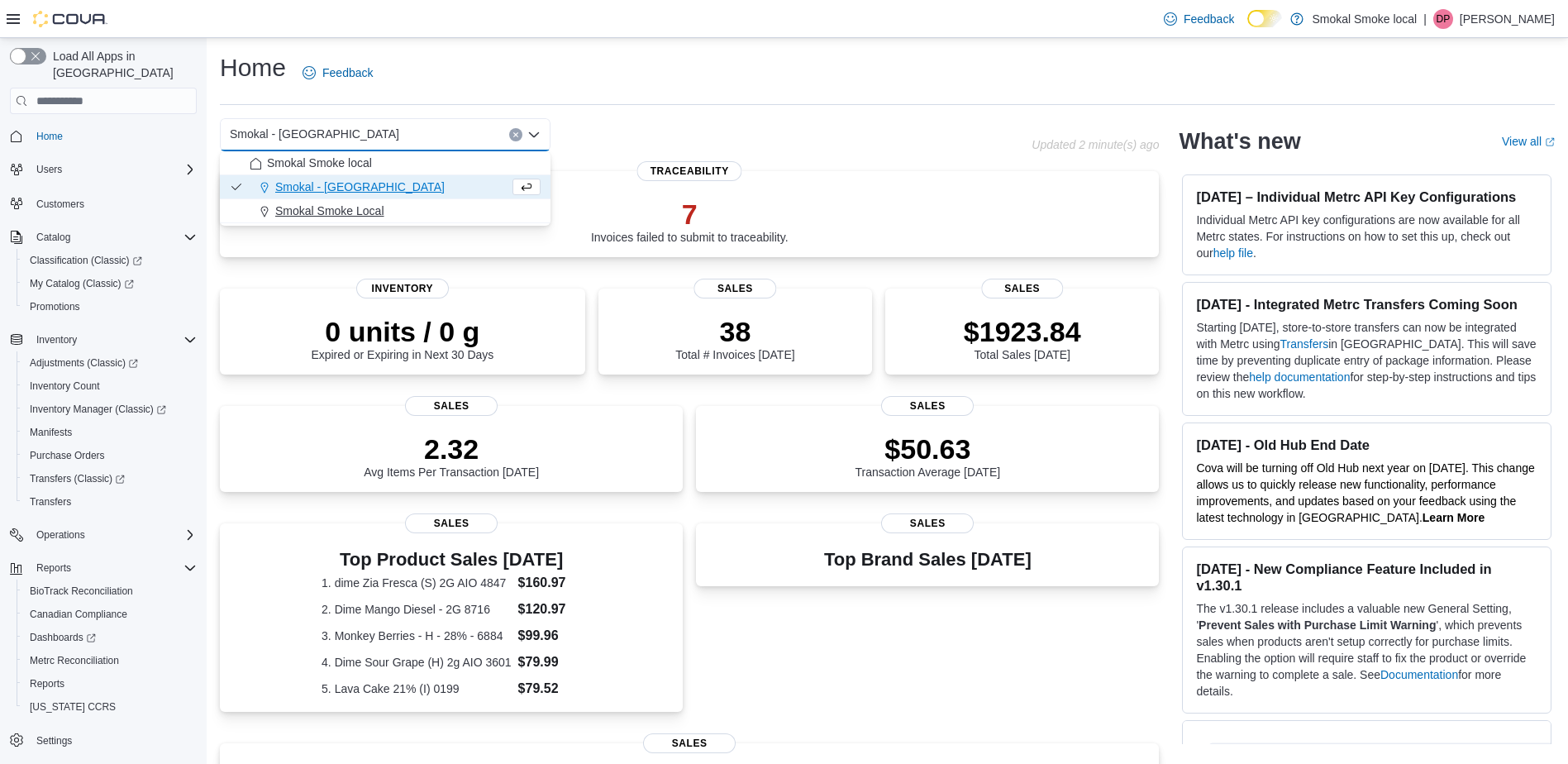
click at [345, 212] on span "Smokal Smoke Local" at bounding box center [330, 210] width 109 height 17
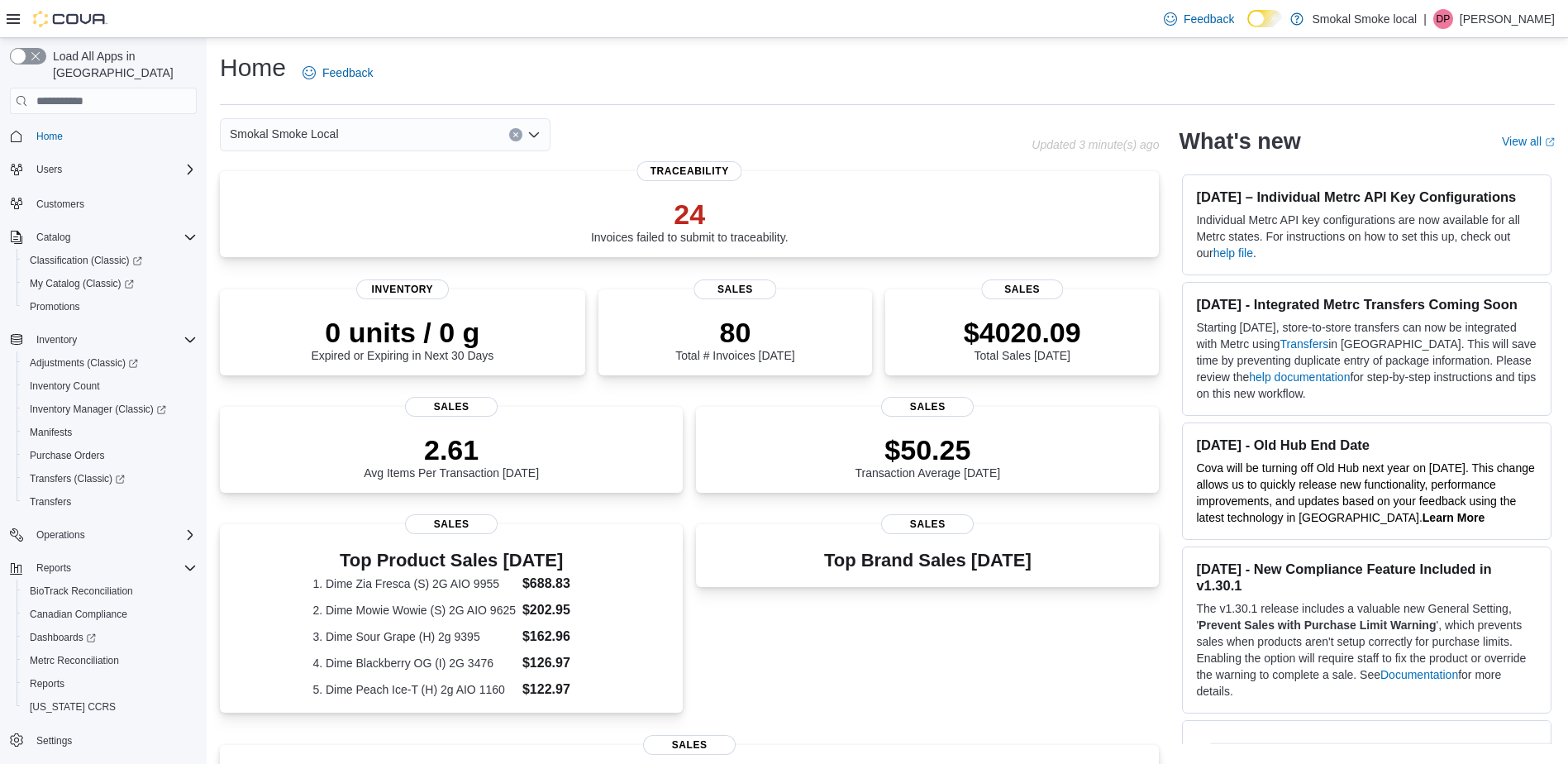
click at [936, 30] on div "Feedback Dark Mode Smokal Smoke local | DP Devin Peters" at bounding box center [784, 19] width 1568 height 38
click at [449, 127] on div "Smokal Smoke Local" at bounding box center [385, 135] width 331 height 33
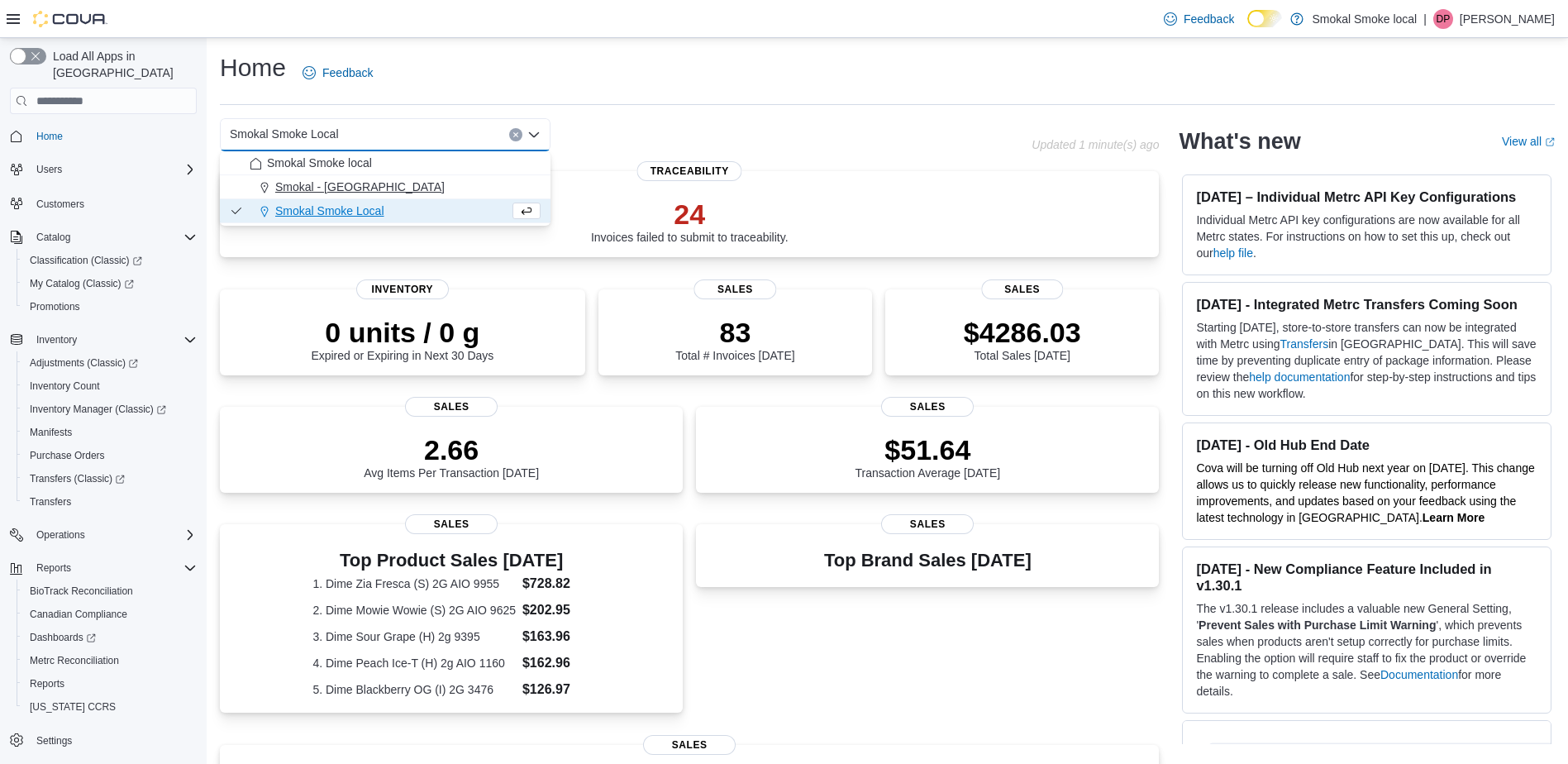
click at [402, 187] on div "Smokal - Socorro" at bounding box center [394, 186] width 291 height 17
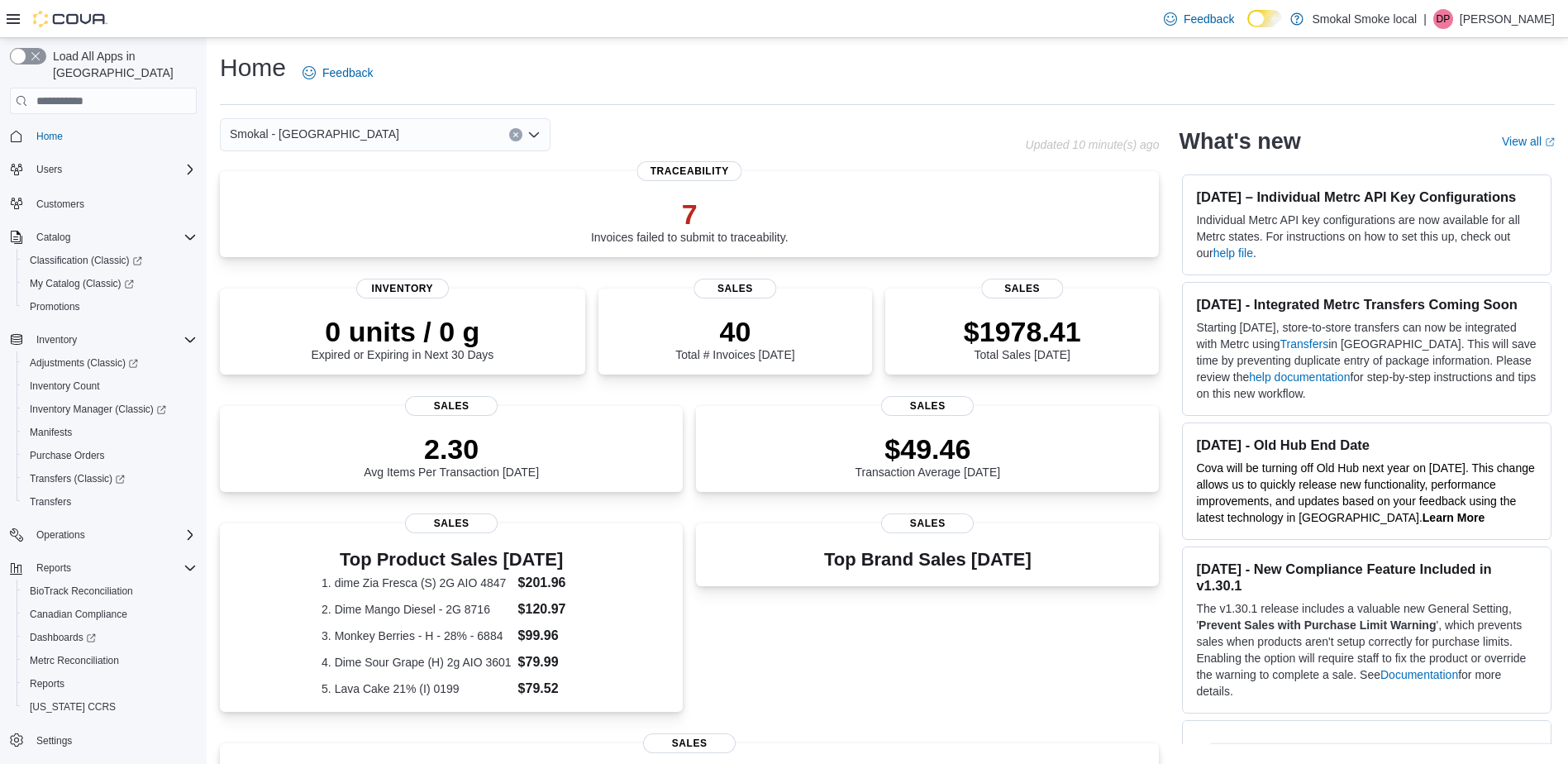
click at [427, 133] on div "Smokal - Socorro Combo box. Selected. Smokal - Socorro. Press Backspace to dele…" at bounding box center [385, 135] width 331 height 33
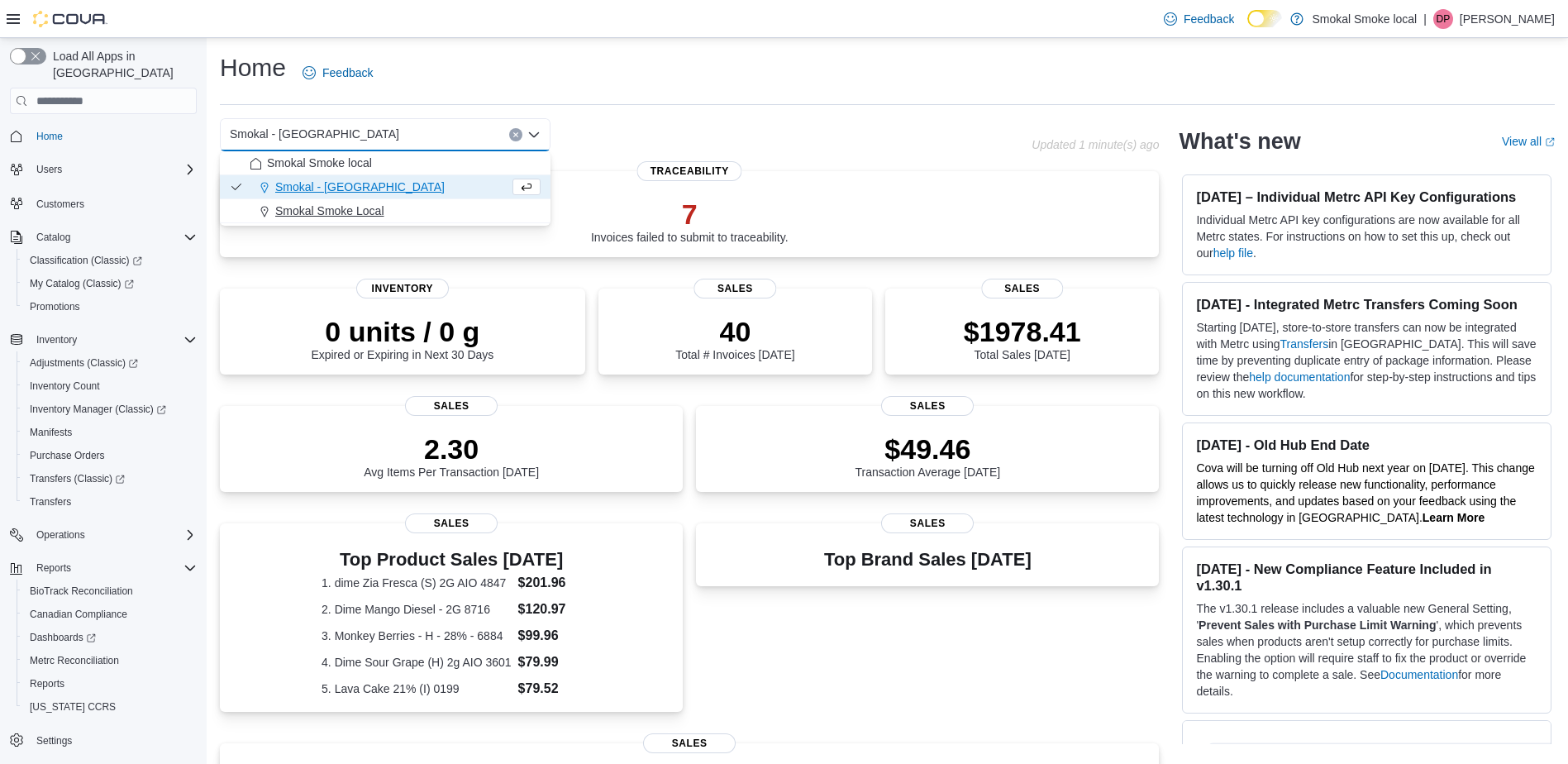
click at [397, 203] on div "Smokal Smoke Local" at bounding box center [394, 210] width 291 height 17
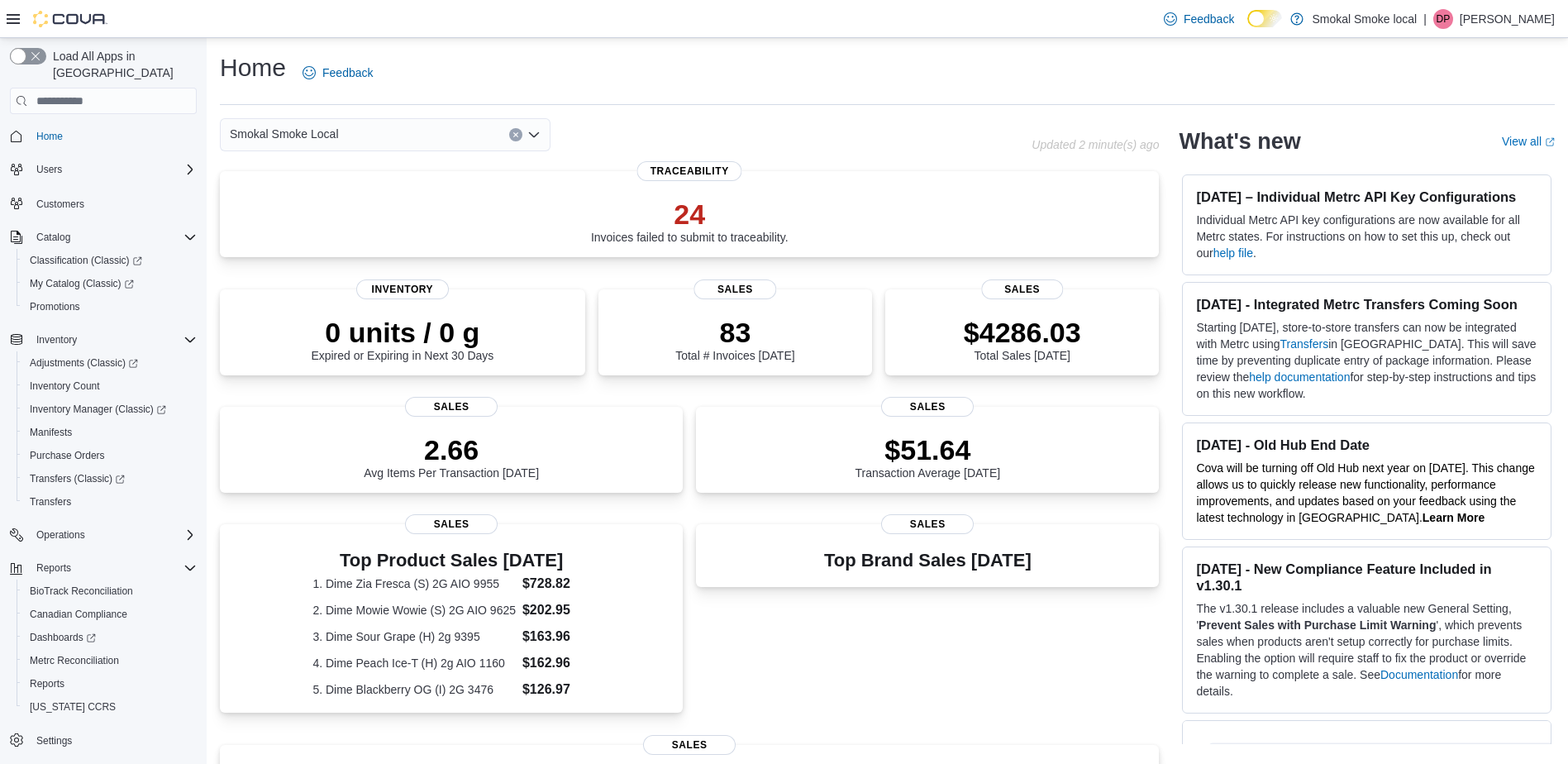
click at [428, 130] on div "Smokal Smoke Local" at bounding box center [385, 135] width 331 height 33
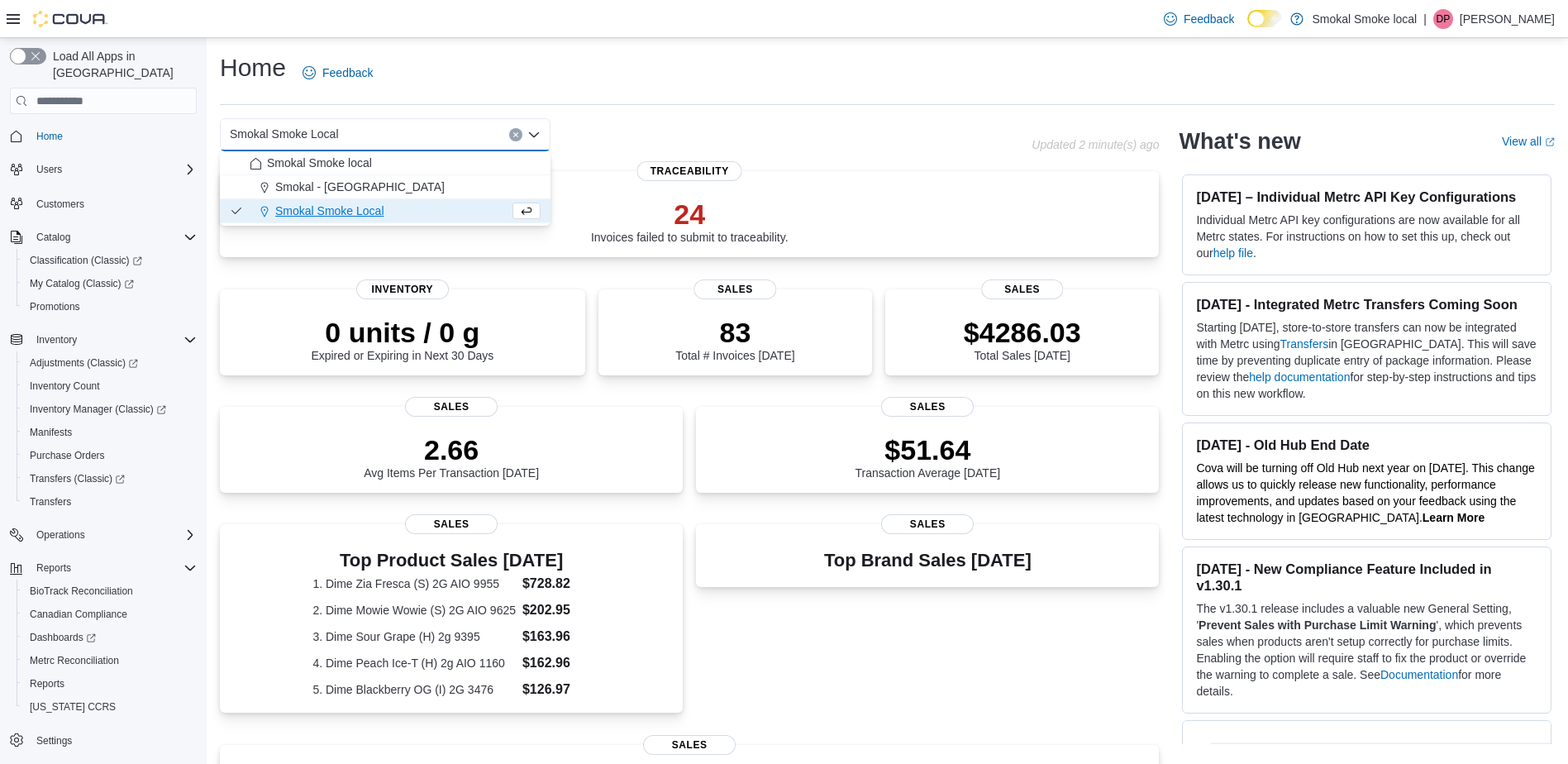
click at [730, 70] on div "Home Feedback" at bounding box center [887, 72] width 1334 height 43
